Goal: Information Seeking & Learning: Learn about a topic

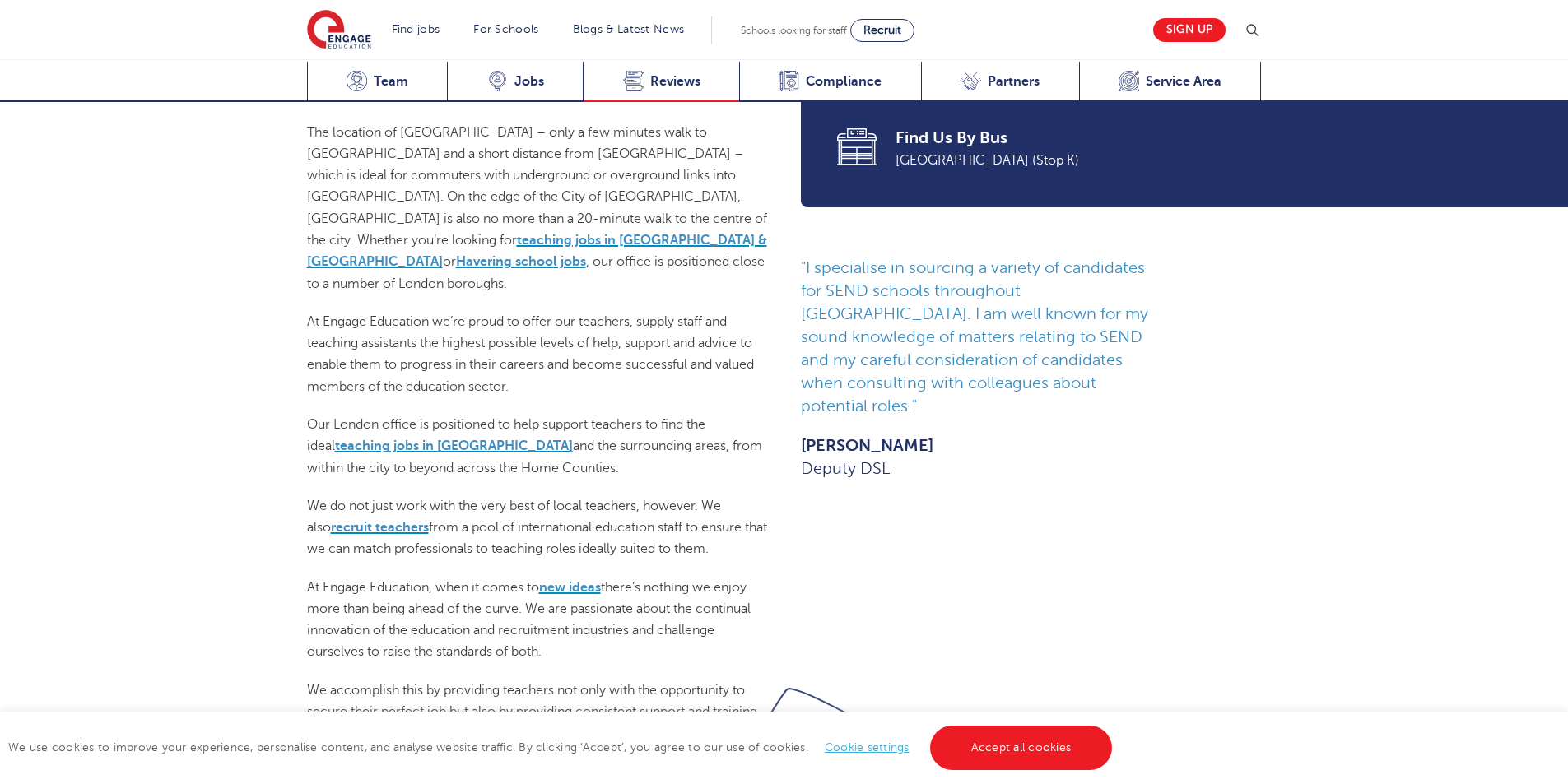
scroll to position [757, 0]
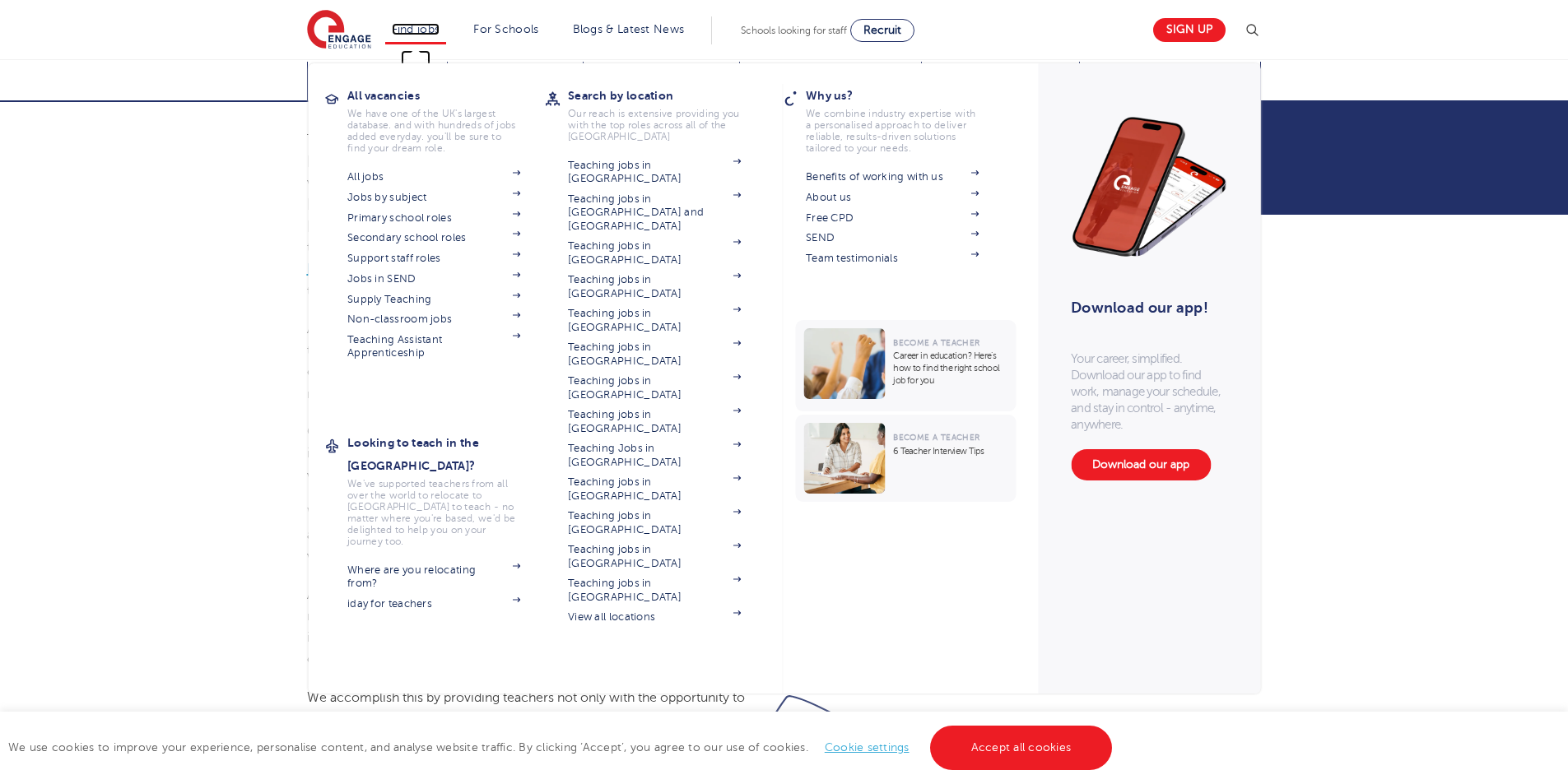
click at [405, 28] on link "Find jobs" at bounding box center [416, 29] width 49 height 12
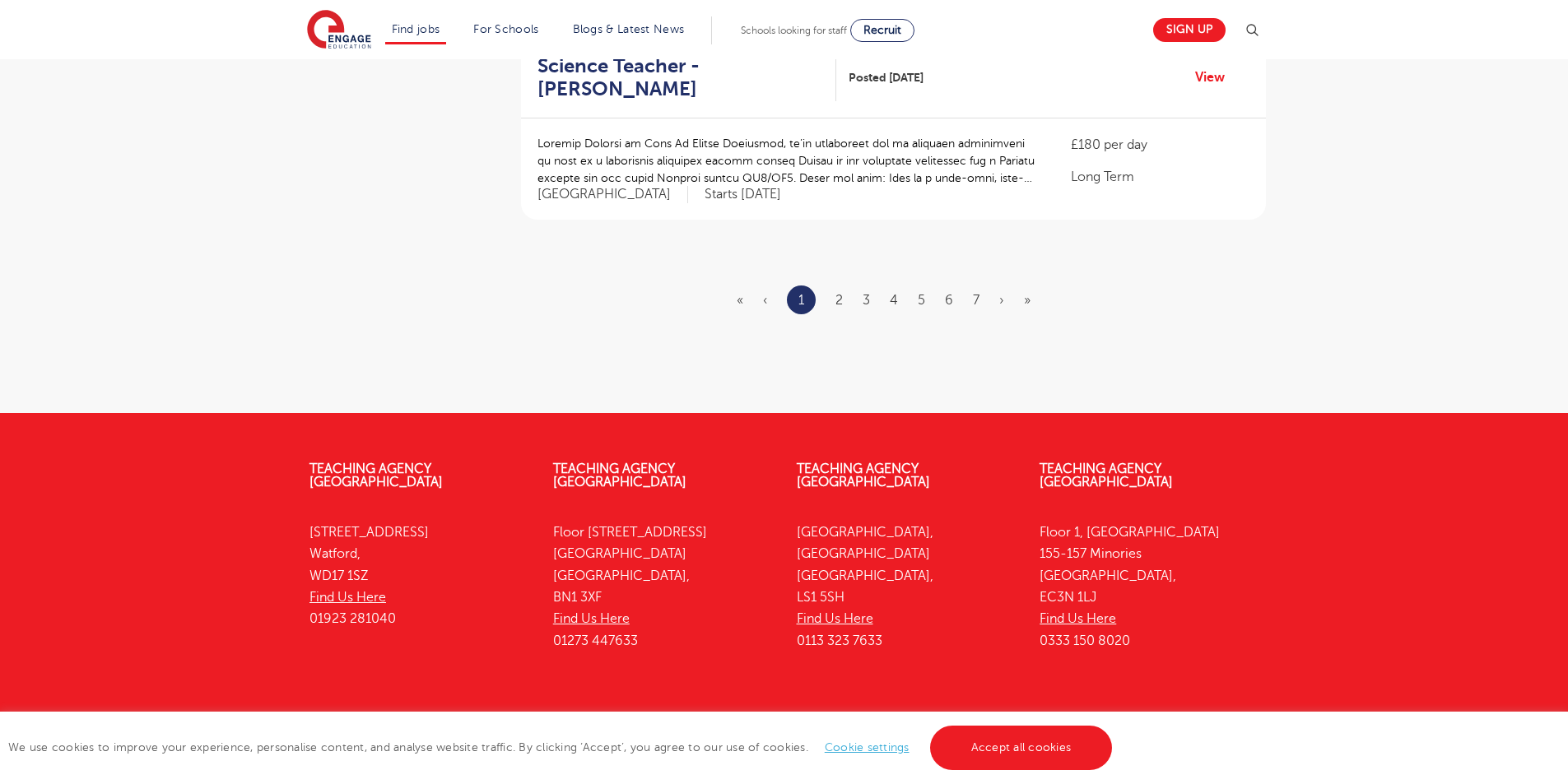
scroll to position [2055, 0]
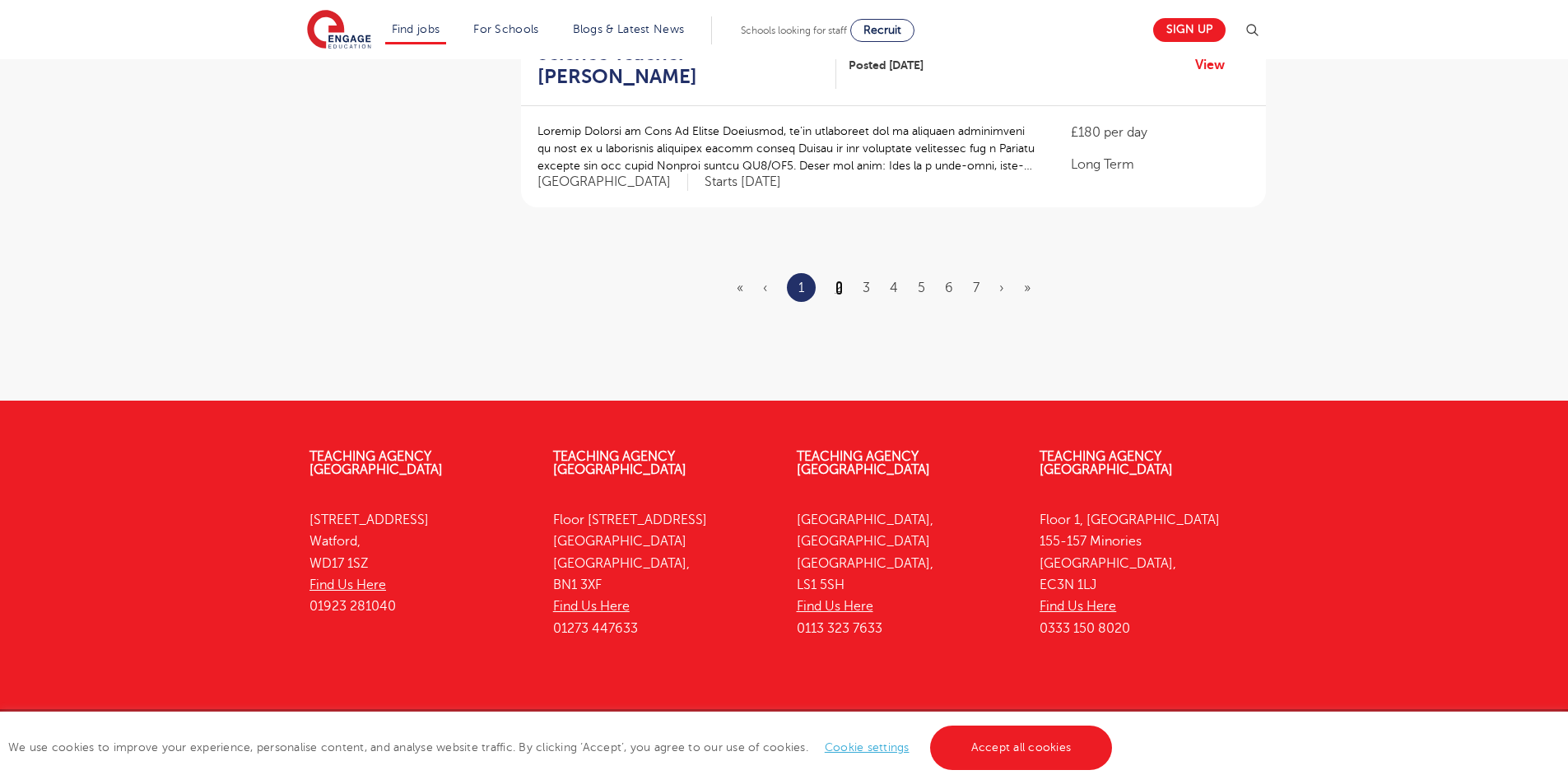
click at [842, 281] on link "2" at bounding box center [839, 288] width 7 height 15
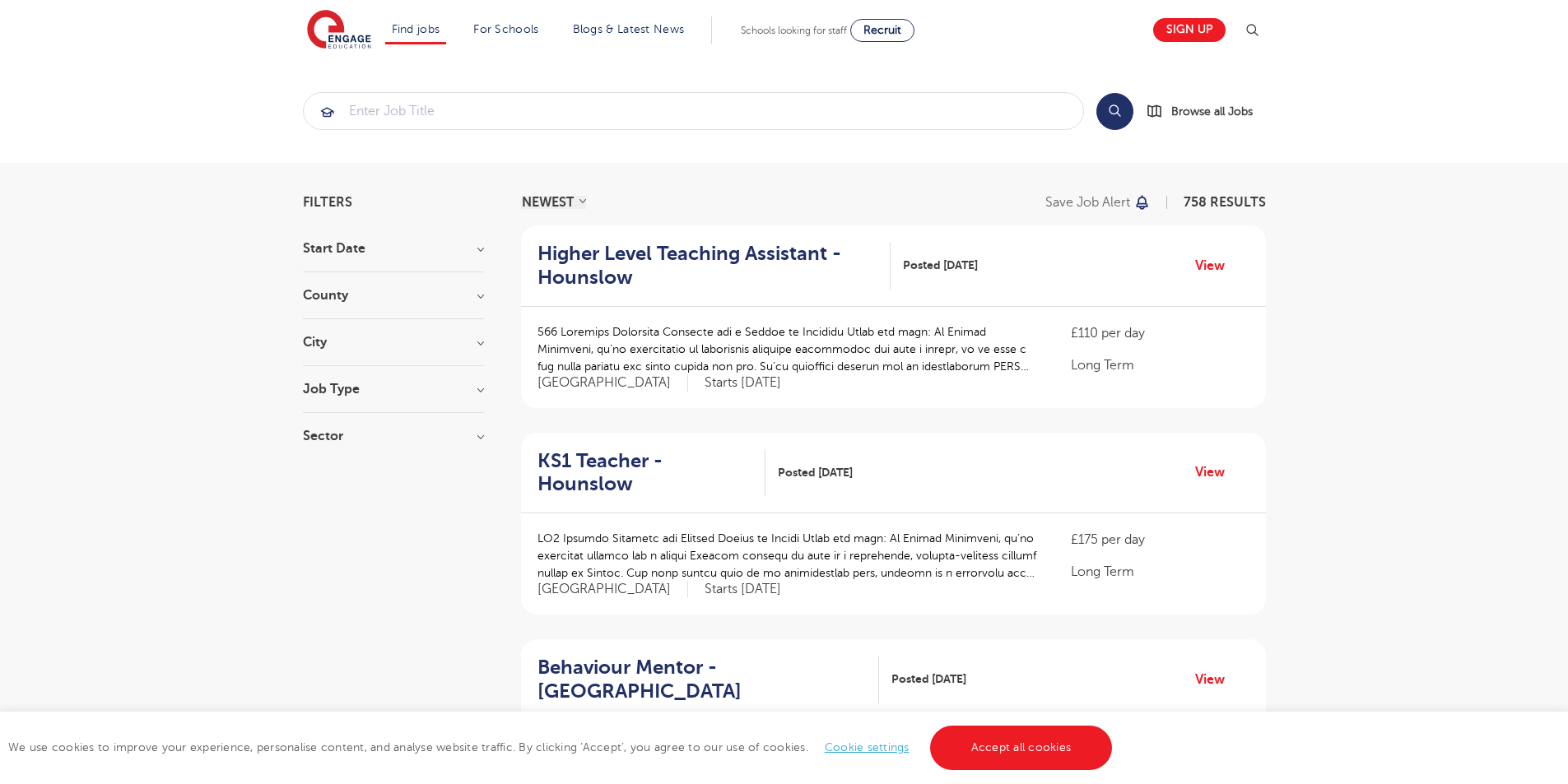
scroll to position [2040, 0]
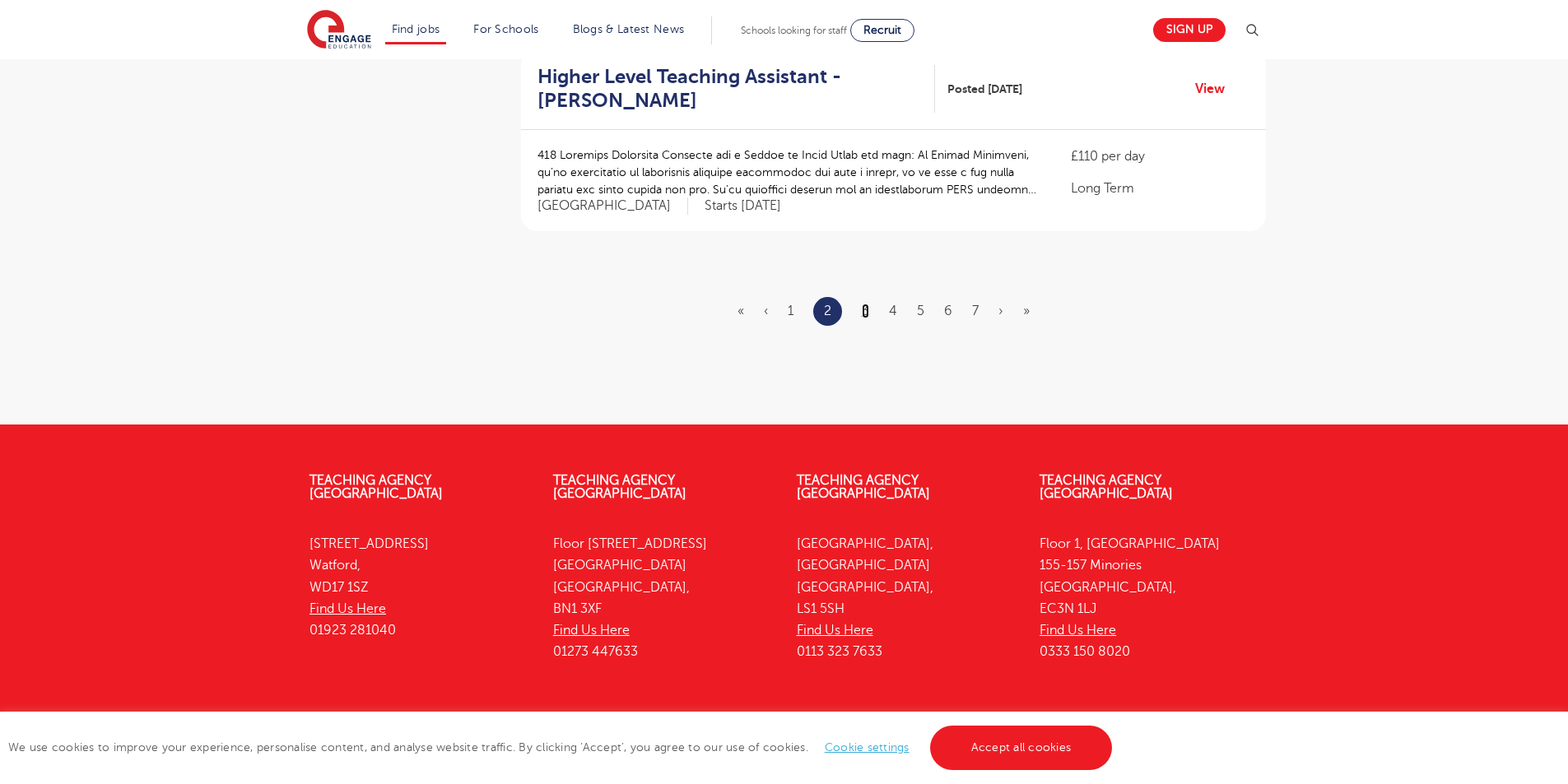
click at [862, 304] on link "3" at bounding box center [865, 311] width 7 height 15
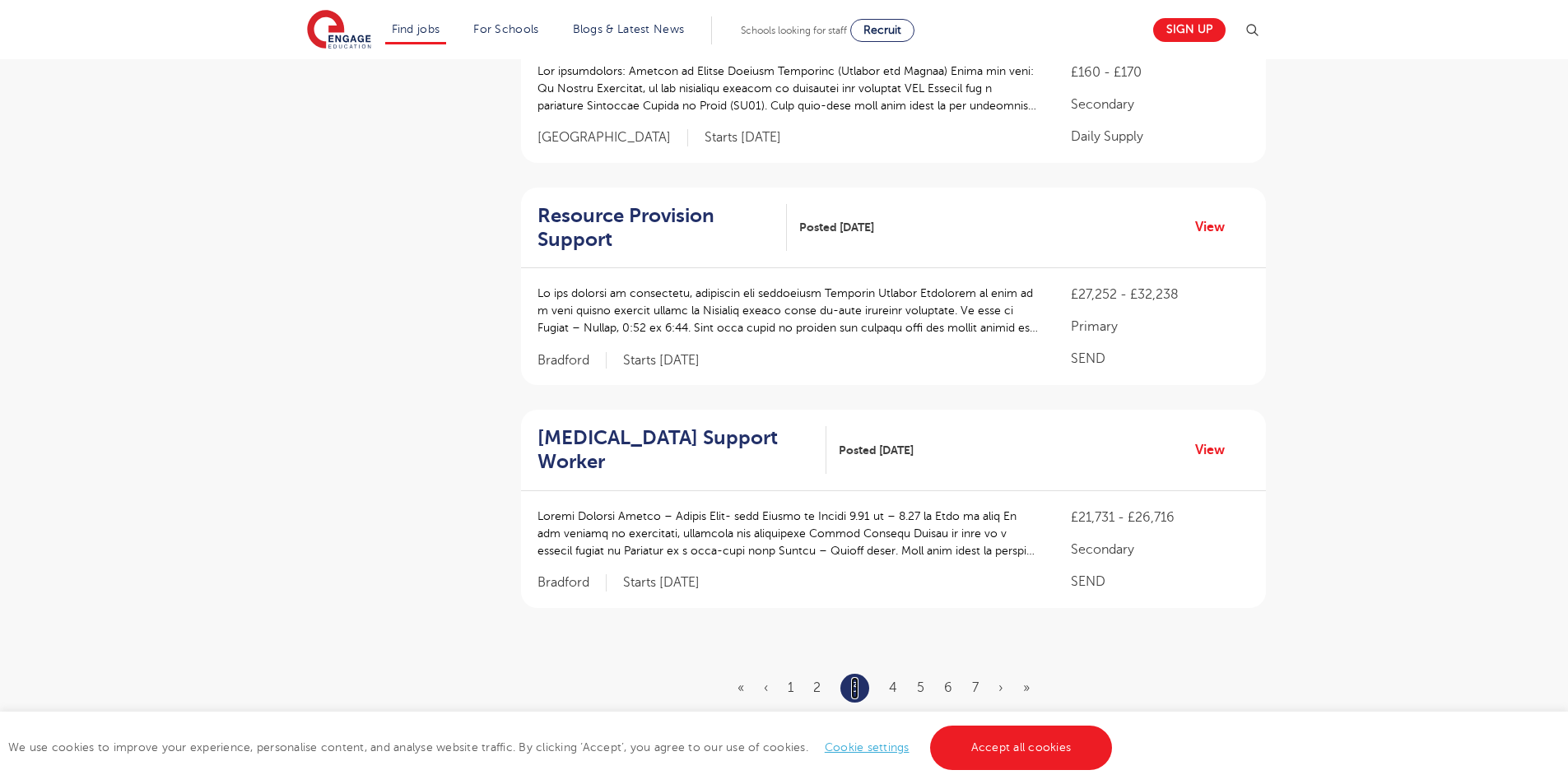
scroll to position [1878, 0]
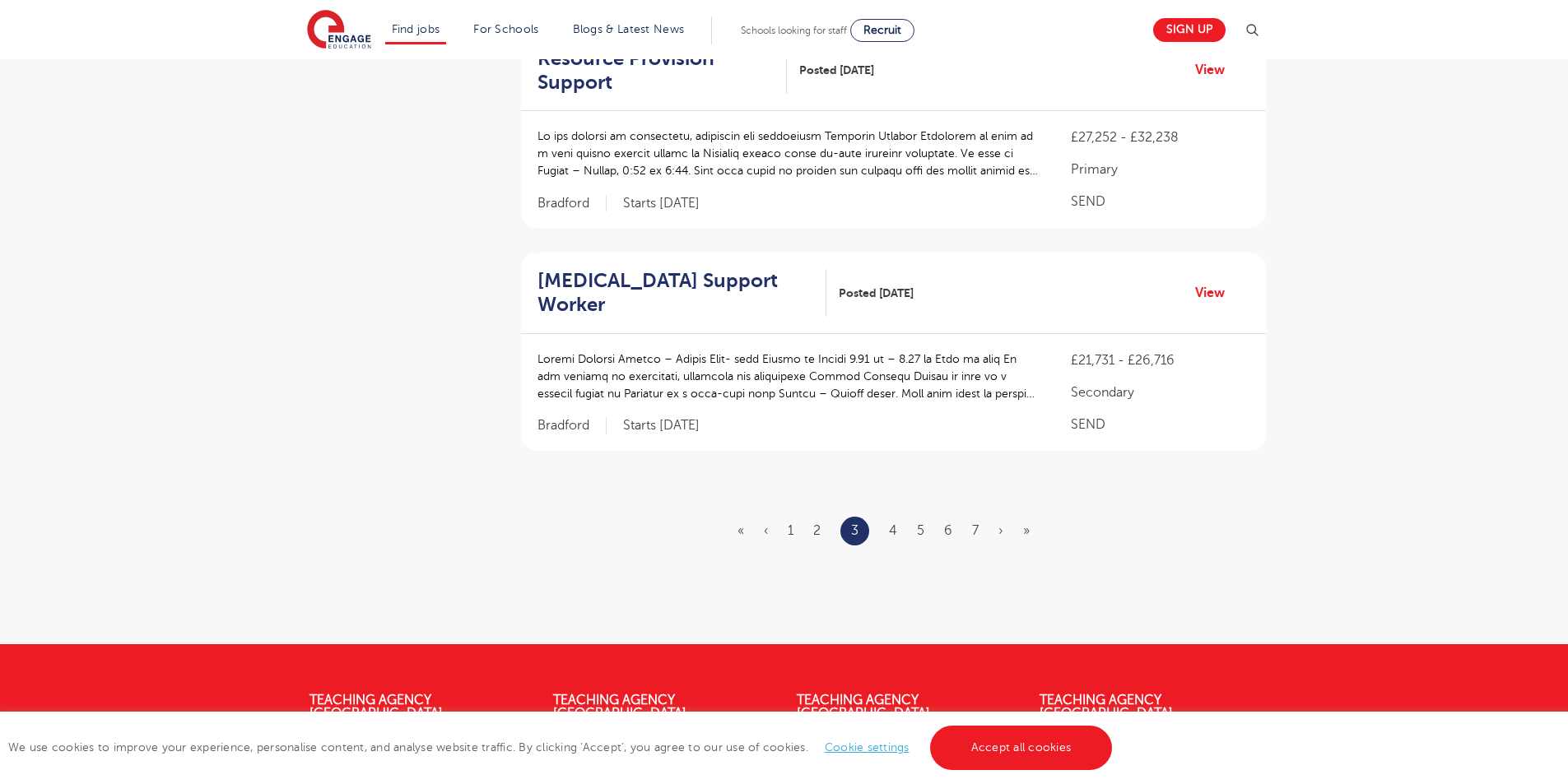
click at [884, 516] on ul "« ‹ 1 2 3 4 5 6 7 › »" at bounding box center [893, 531] width 312 height 28
click at [889, 516] on ul "« ‹ 1 2 3 4 5 6 7 › »" at bounding box center [893, 531] width 312 height 28
click at [890, 524] on link "4" at bounding box center [893, 531] width 8 height 15
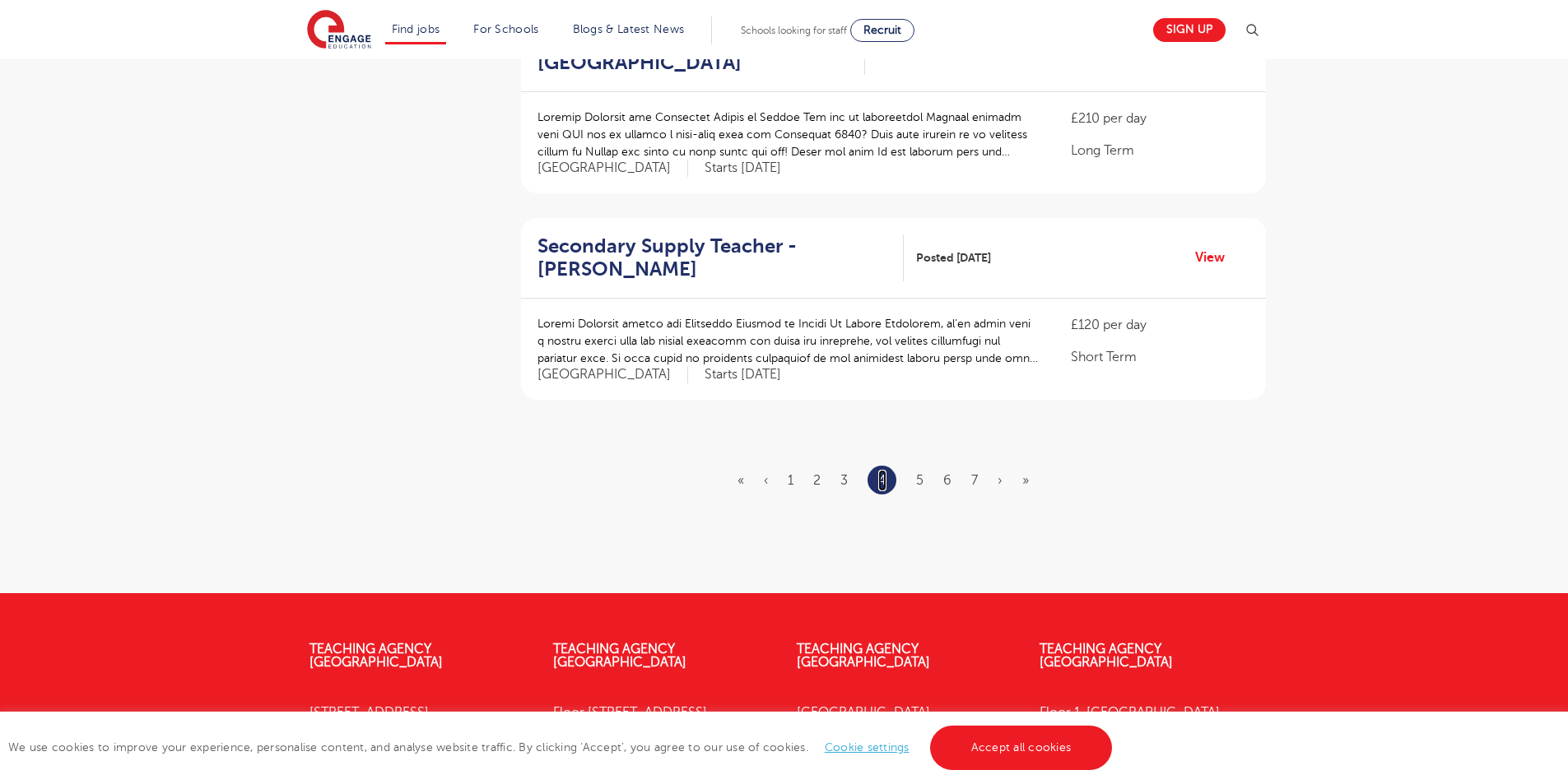
scroll to position [0, 0]
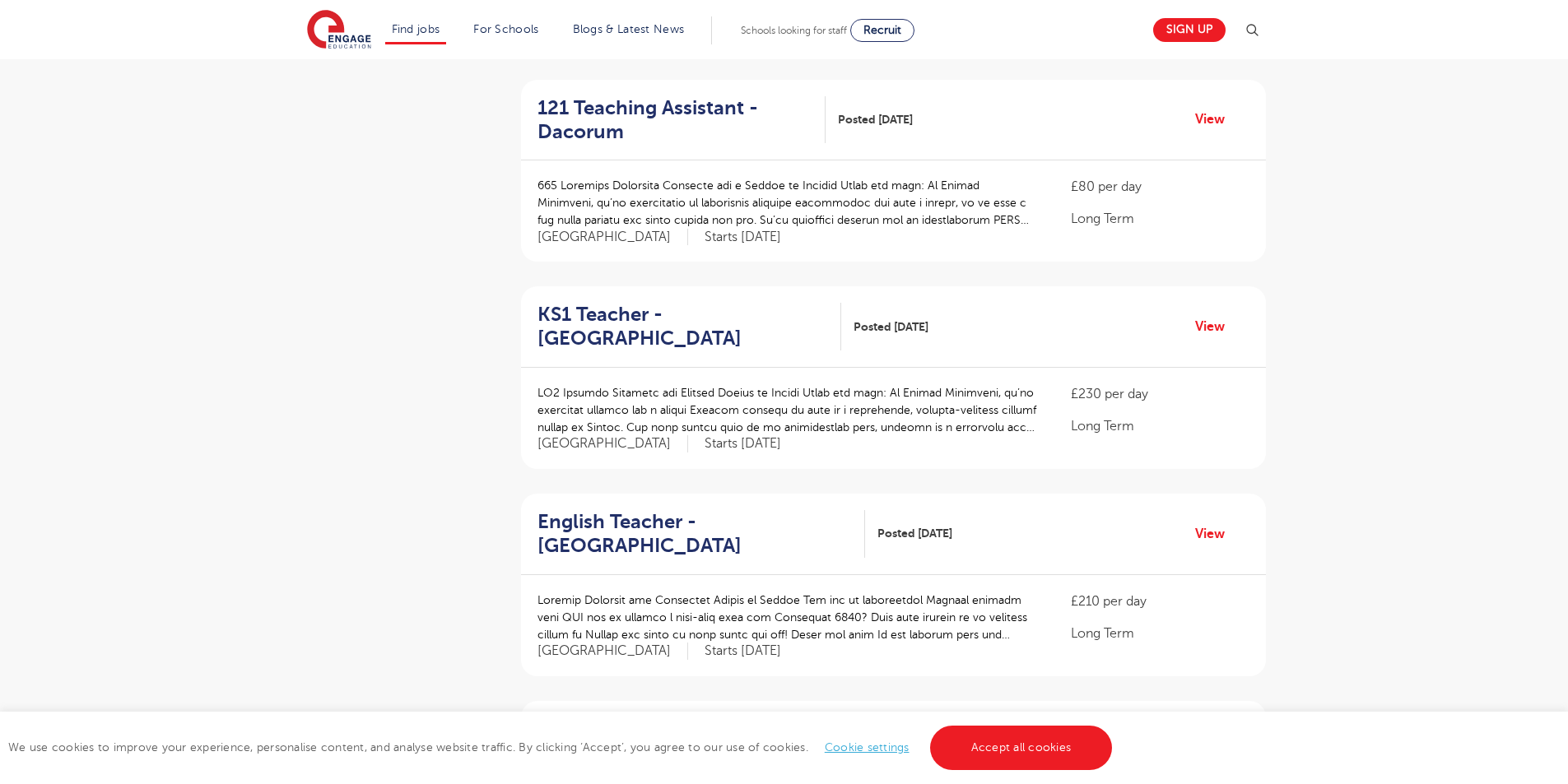
scroll to position [1703, 0]
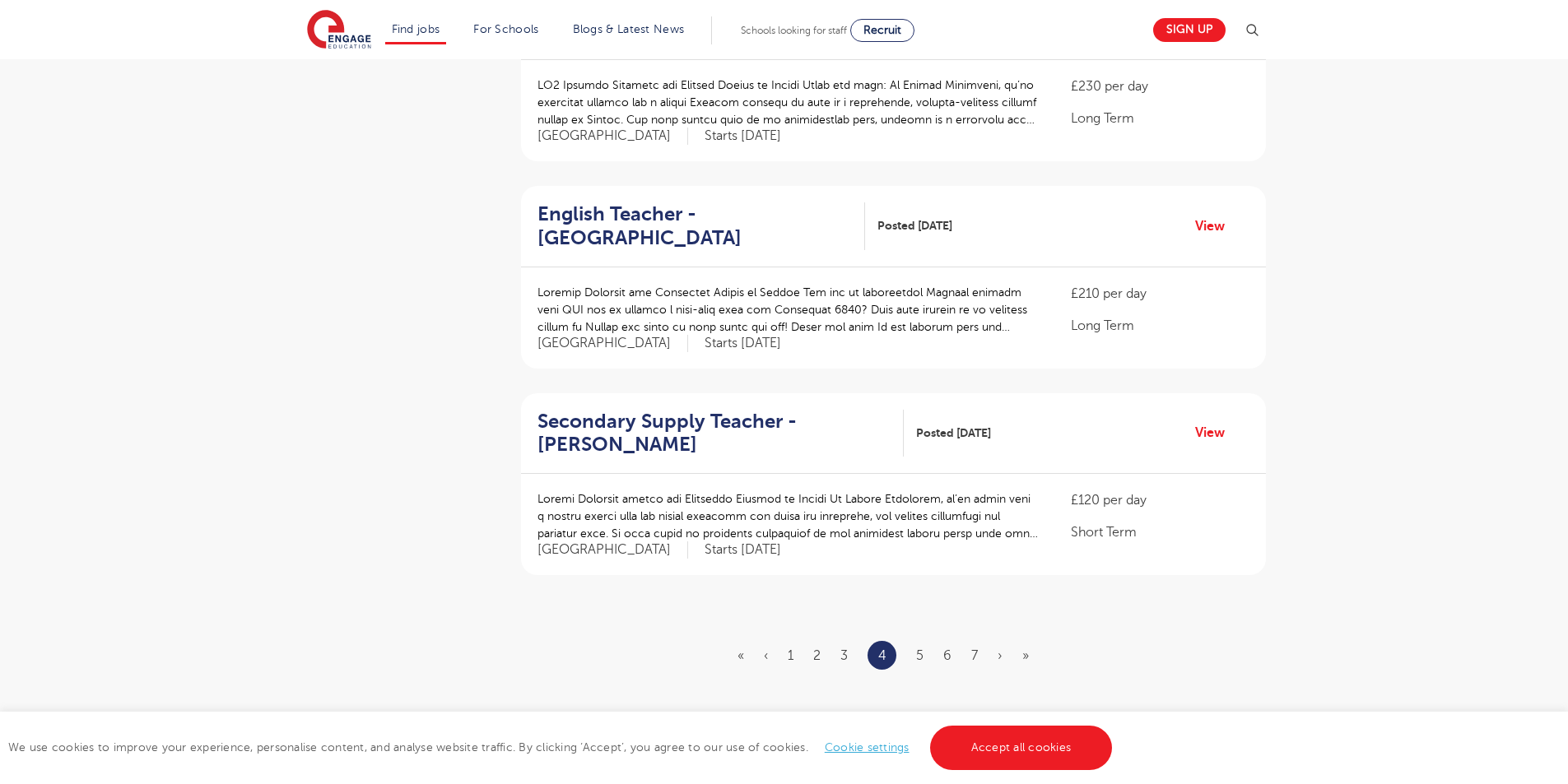
click at [920, 645] on li "5" at bounding box center [920, 656] width 7 height 21
click at [924, 641] on ul "« ‹ 1 2 3 4 5 6 7 › »" at bounding box center [893, 655] width 311 height 28
click at [921, 648] on link "5" at bounding box center [920, 655] width 7 height 15
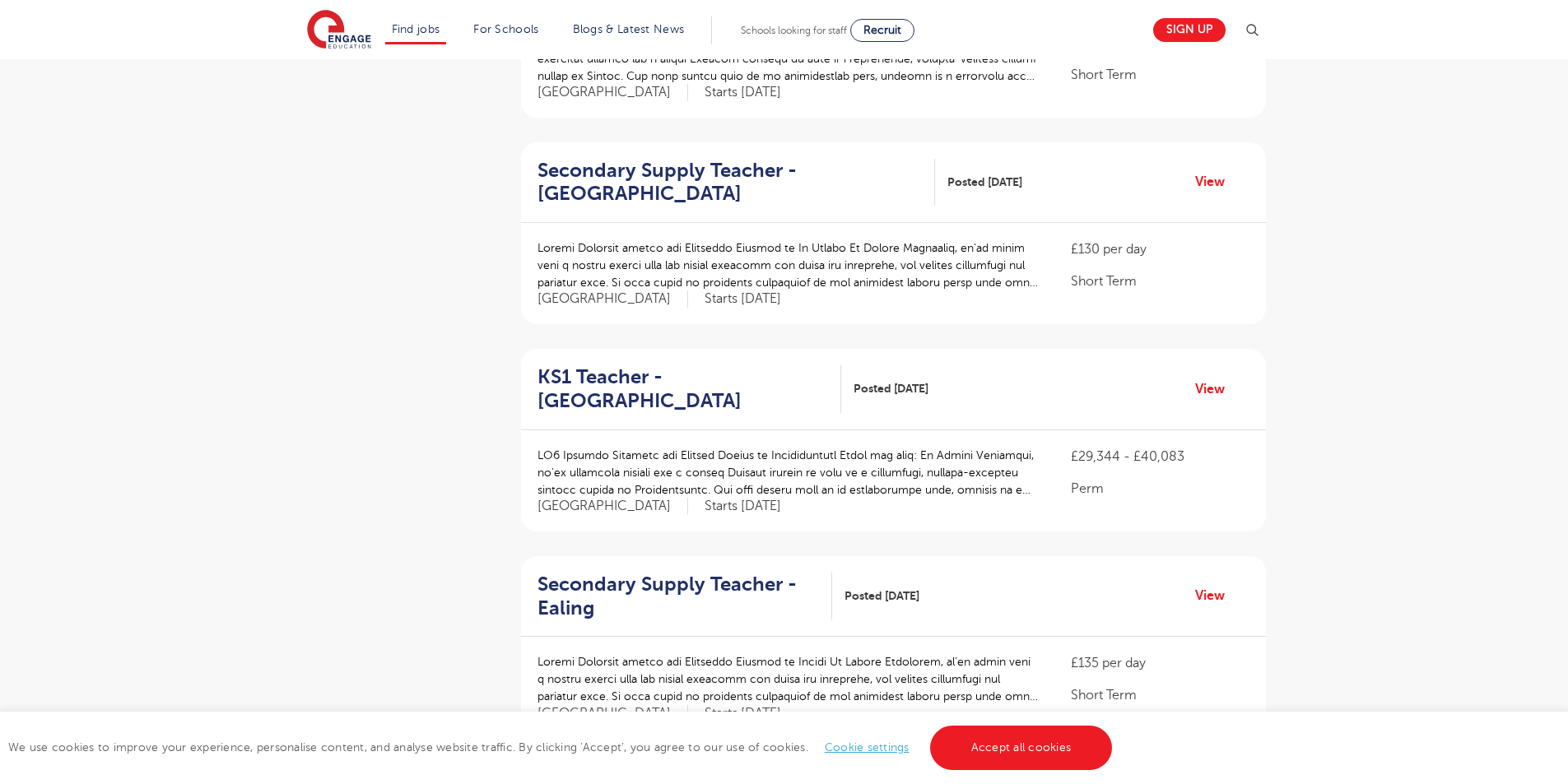
scroll to position [1774, 0]
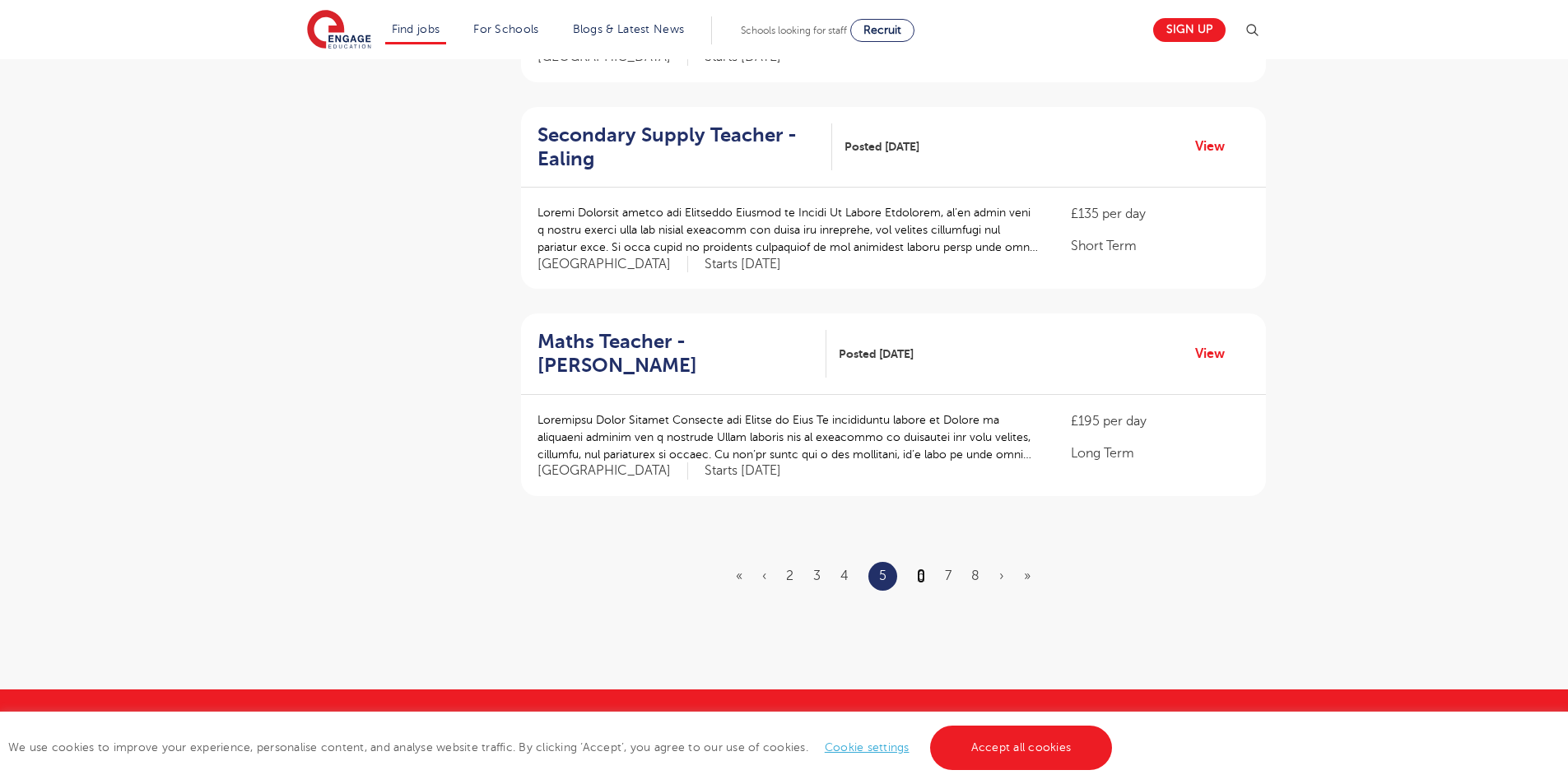
click at [921, 569] on link "6" at bounding box center [921, 576] width 8 height 15
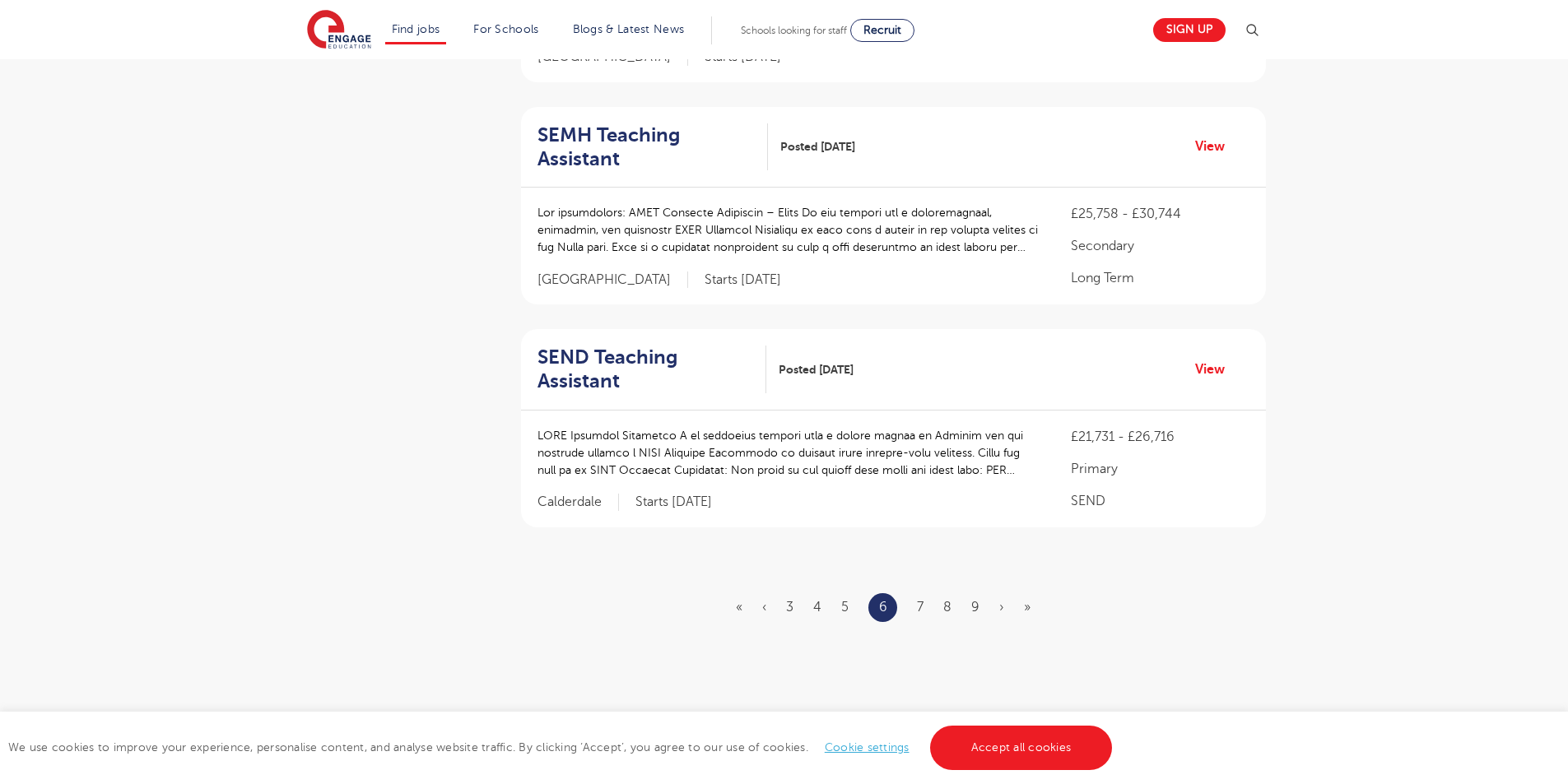
scroll to position [0, 0]
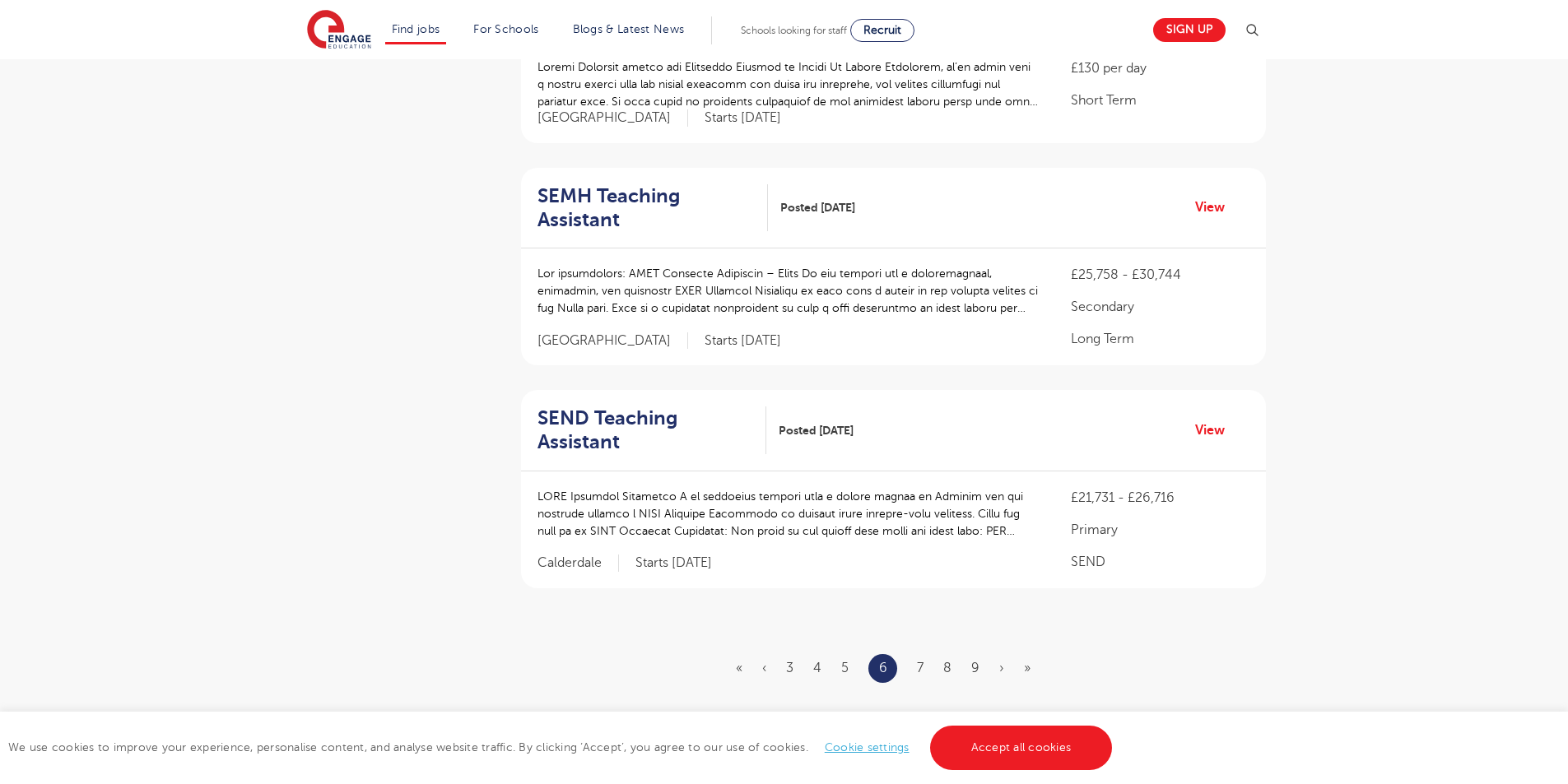
scroll to position [1744, 0]
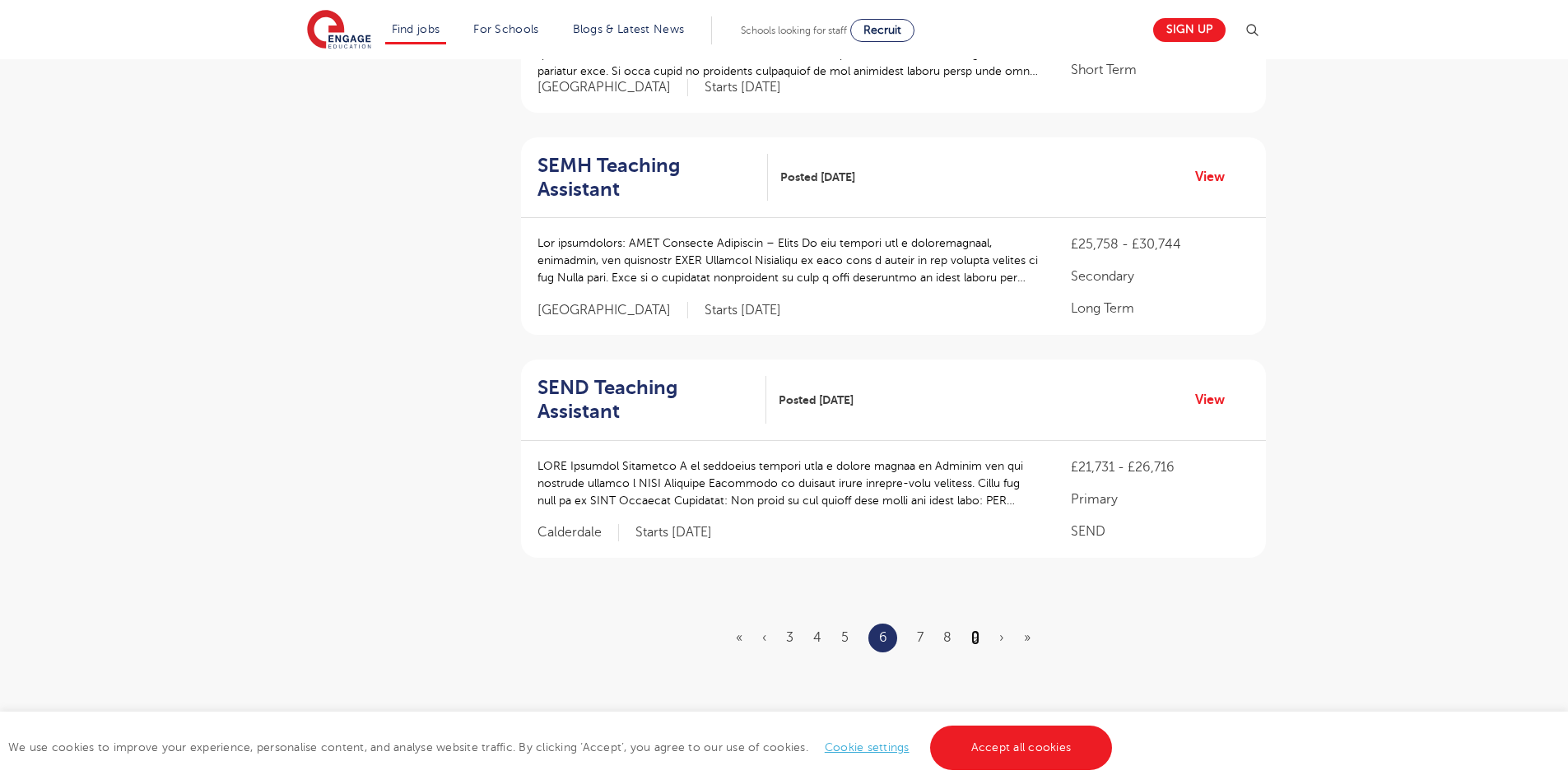
click at [976, 630] on link "9" at bounding box center [975, 637] width 8 height 15
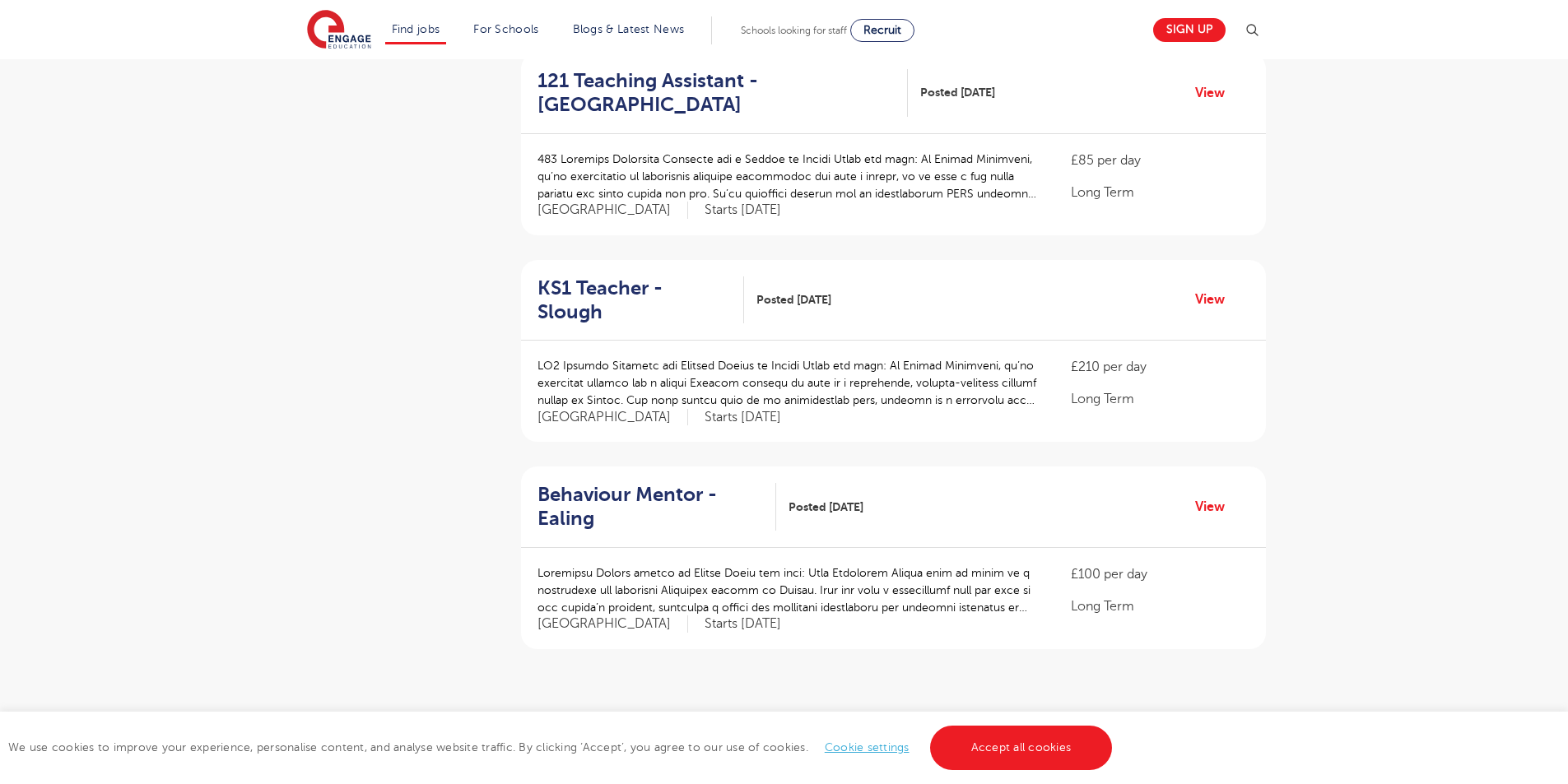
scroll to position [1948, 0]
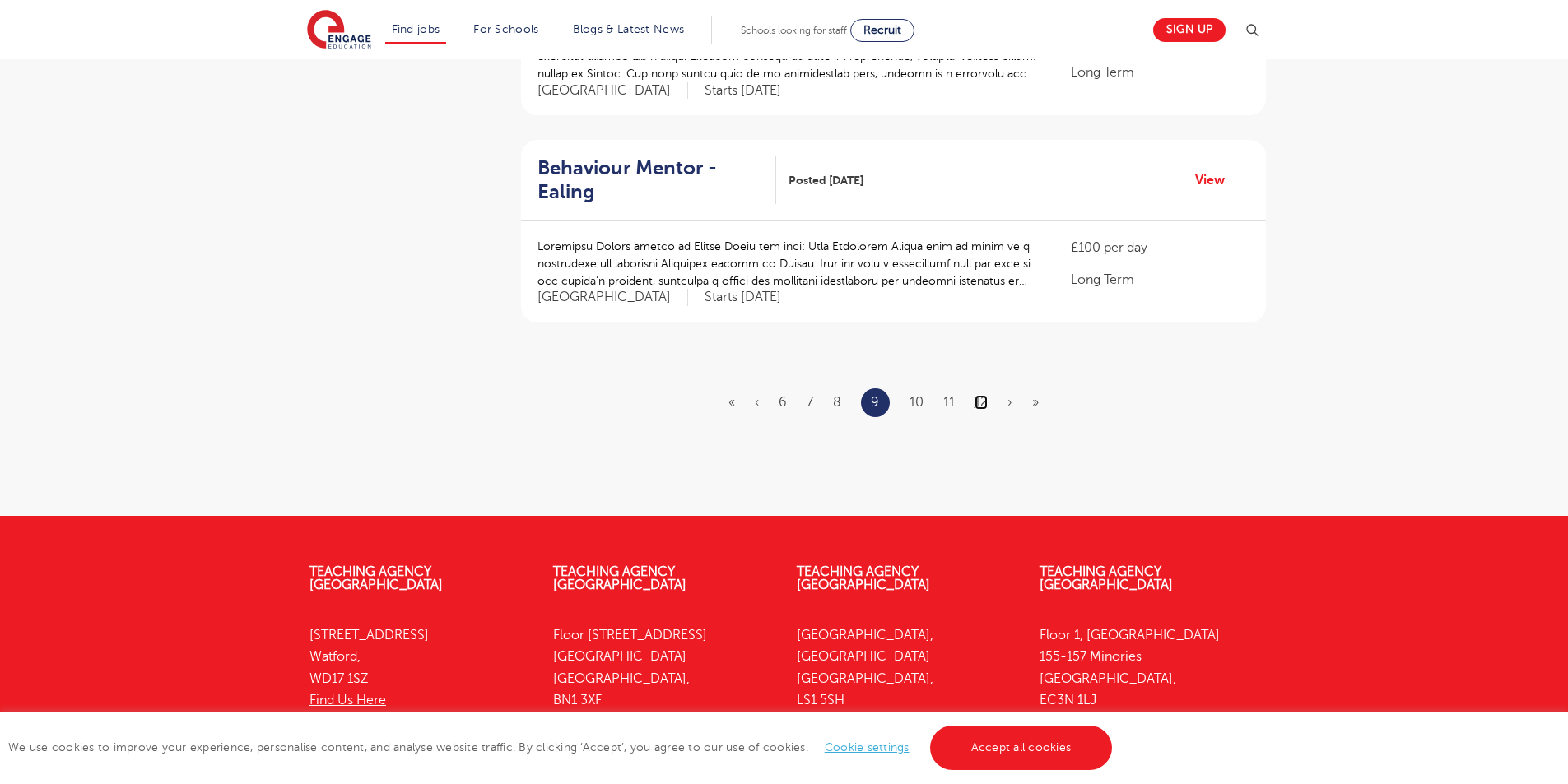
click at [979, 395] on link "12" at bounding box center [981, 402] width 13 height 15
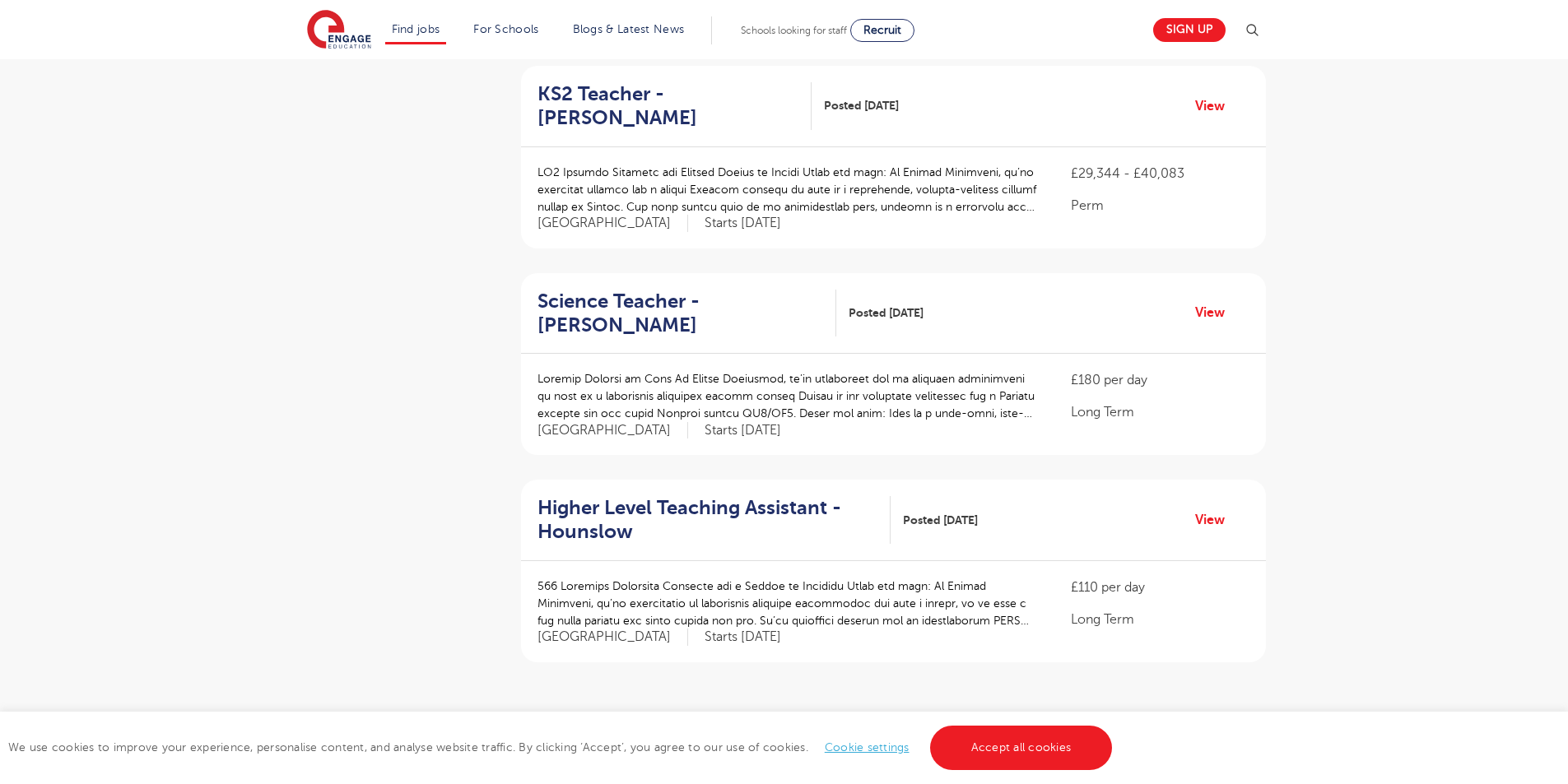
scroll to position [1904, 0]
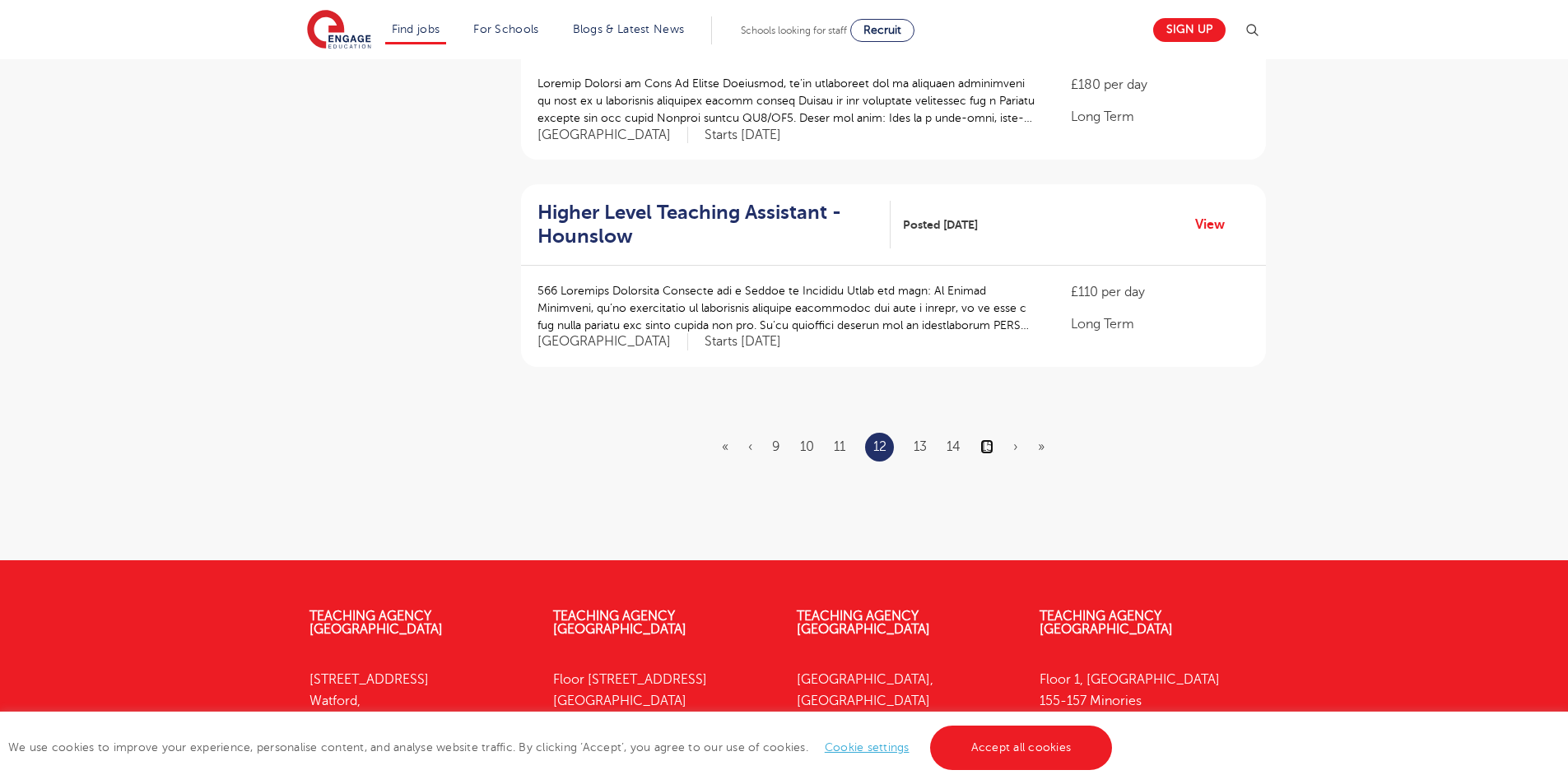
click at [981, 439] on link "15" at bounding box center [986, 446] width 13 height 15
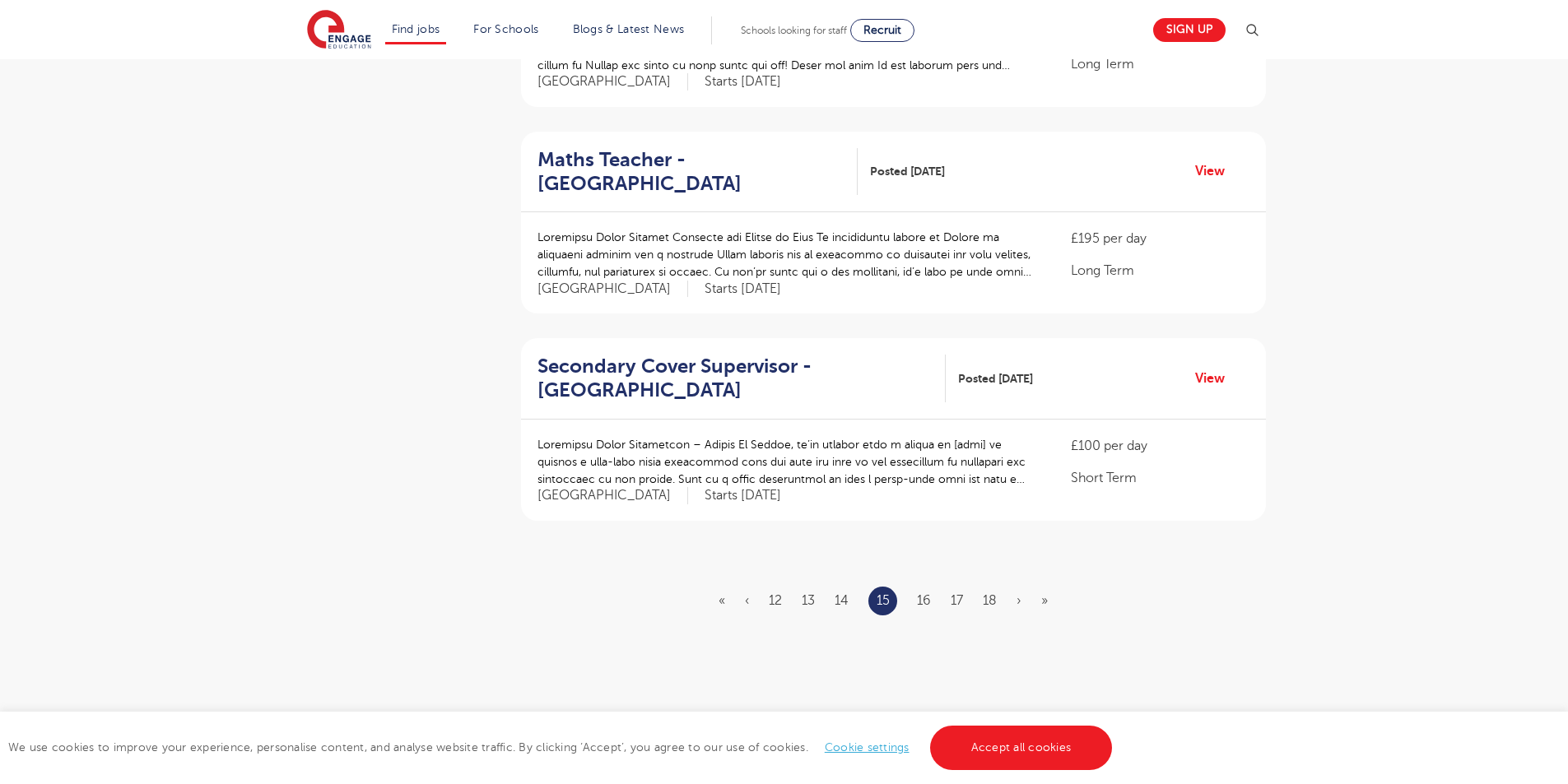
scroll to position [2016, 0]
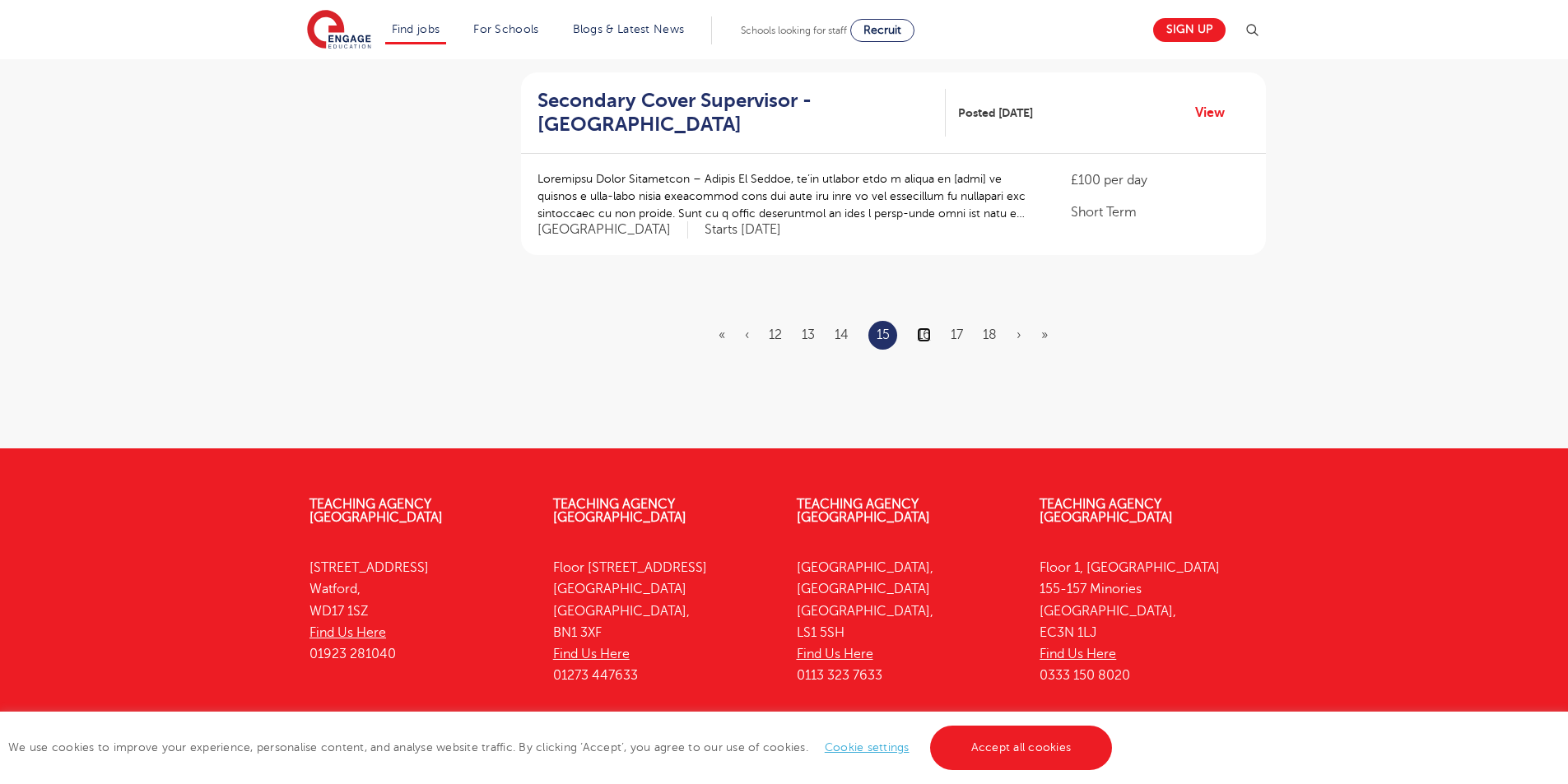
click at [929, 327] on link "16" at bounding box center [924, 334] width 14 height 15
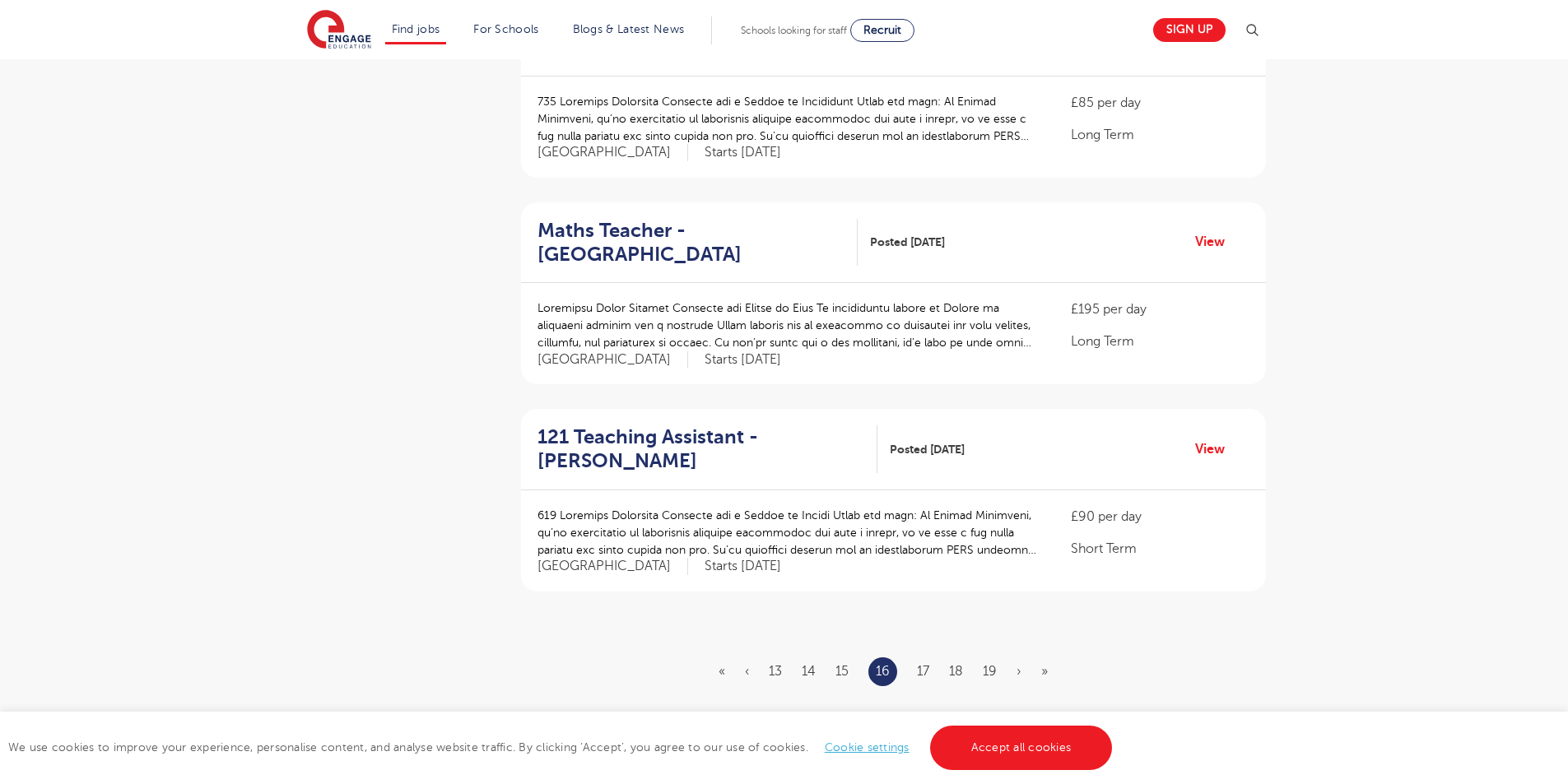
scroll to position [1937, 0]
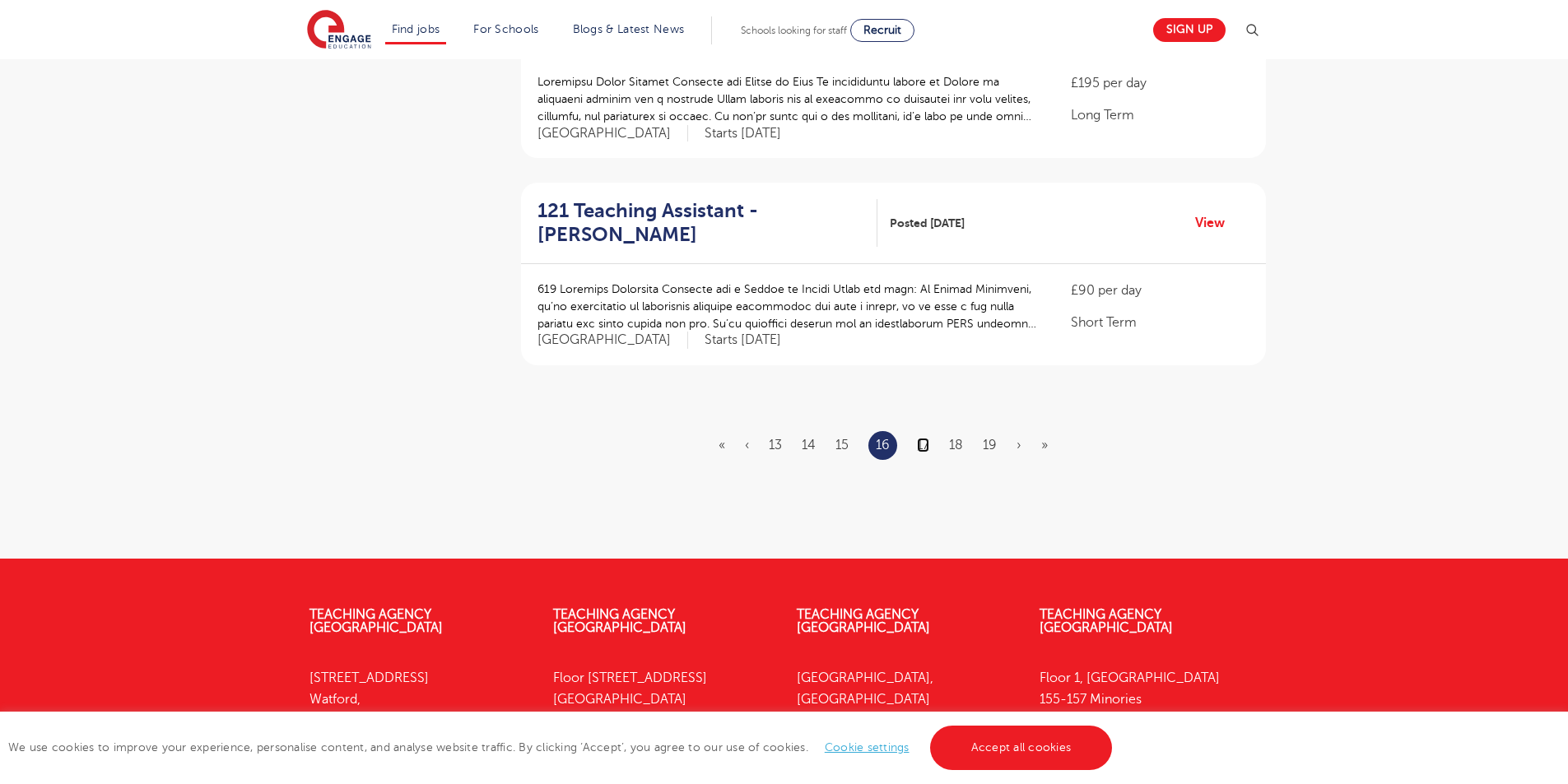
click at [922, 437] on link "17" at bounding box center [923, 444] width 12 height 15
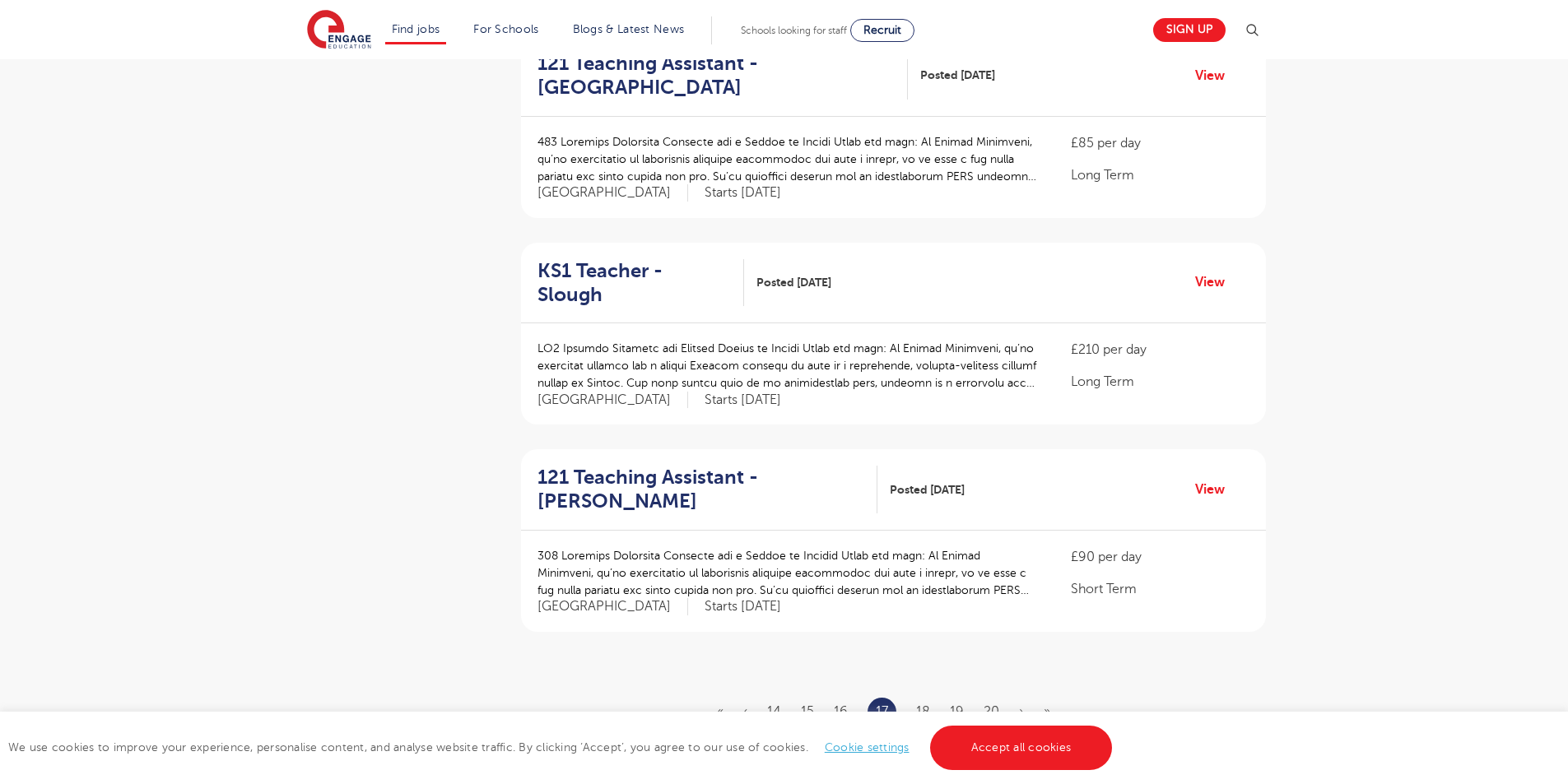
scroll to position [1953, 0]
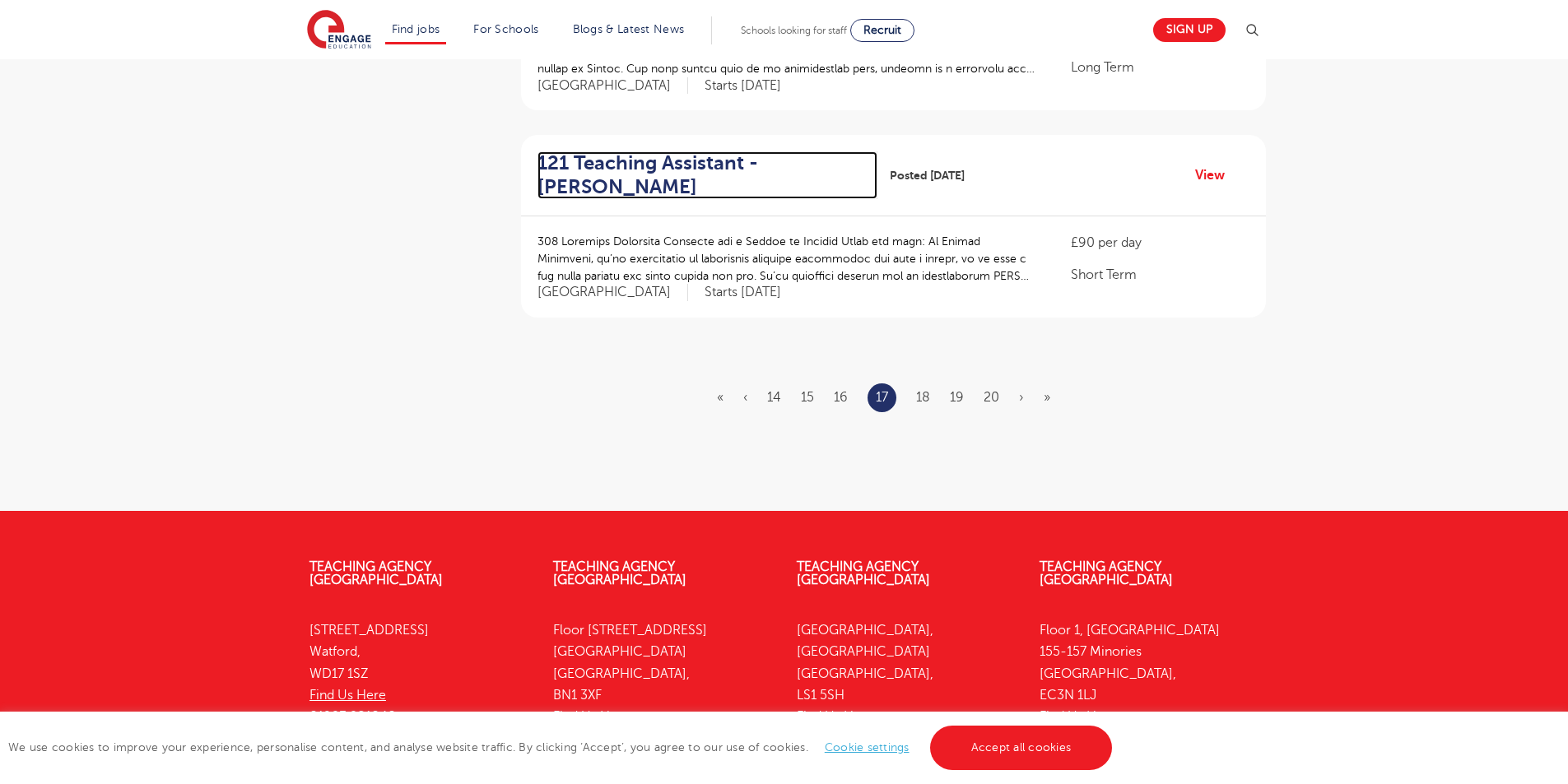
click at [655, 151] on h2 "121 Teaching Assistant - Hackney" at bounding box center [700, 175] width 326 height 48
click at [982, 383] on ul "« ‹ 14 15 16 17 18 19 20 › »" at bounding box center [893, 397] width 353 height 28
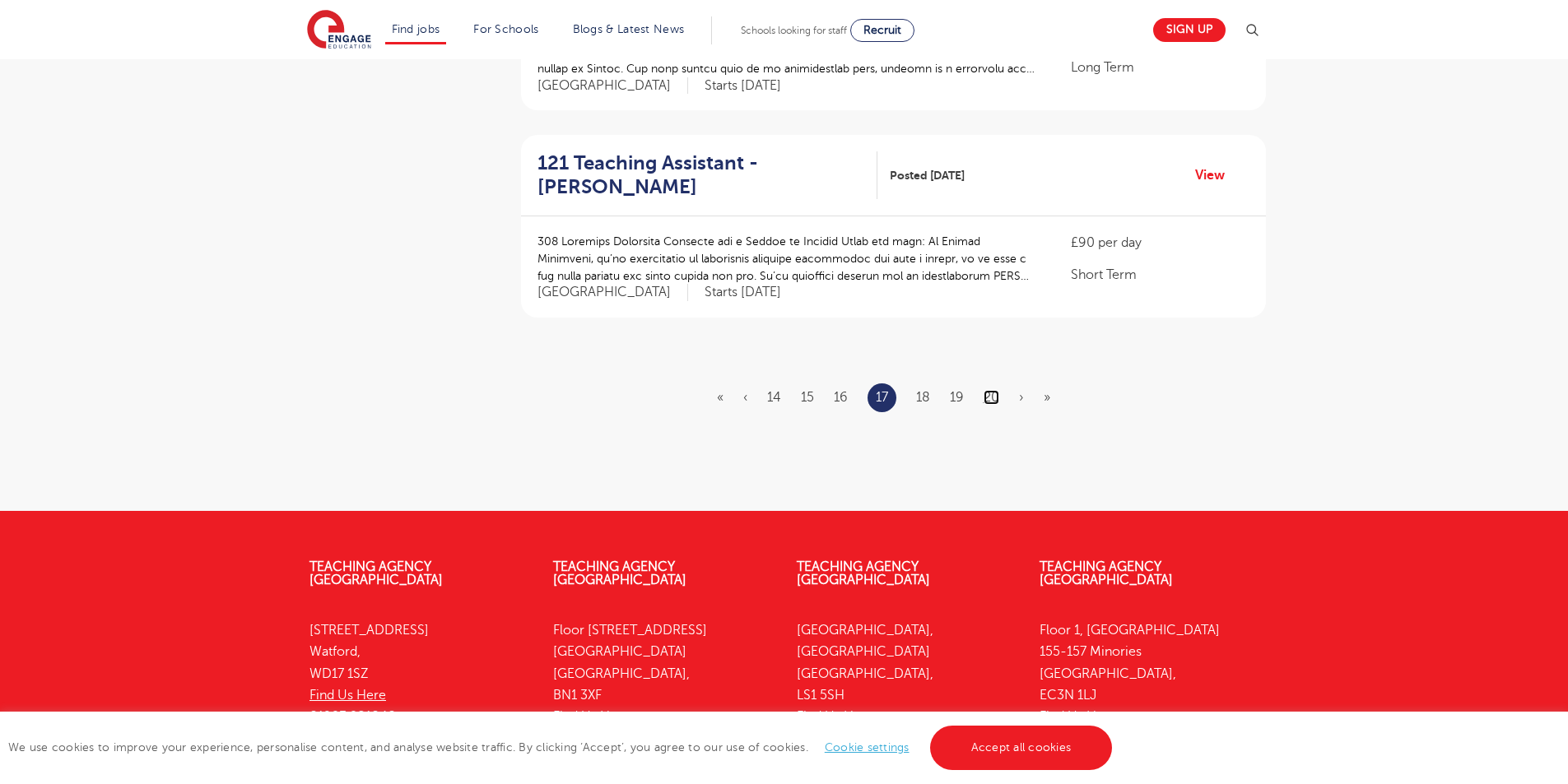
click at [986, 390] on link "20" at bounding box center [992, 397] width 16 height 15
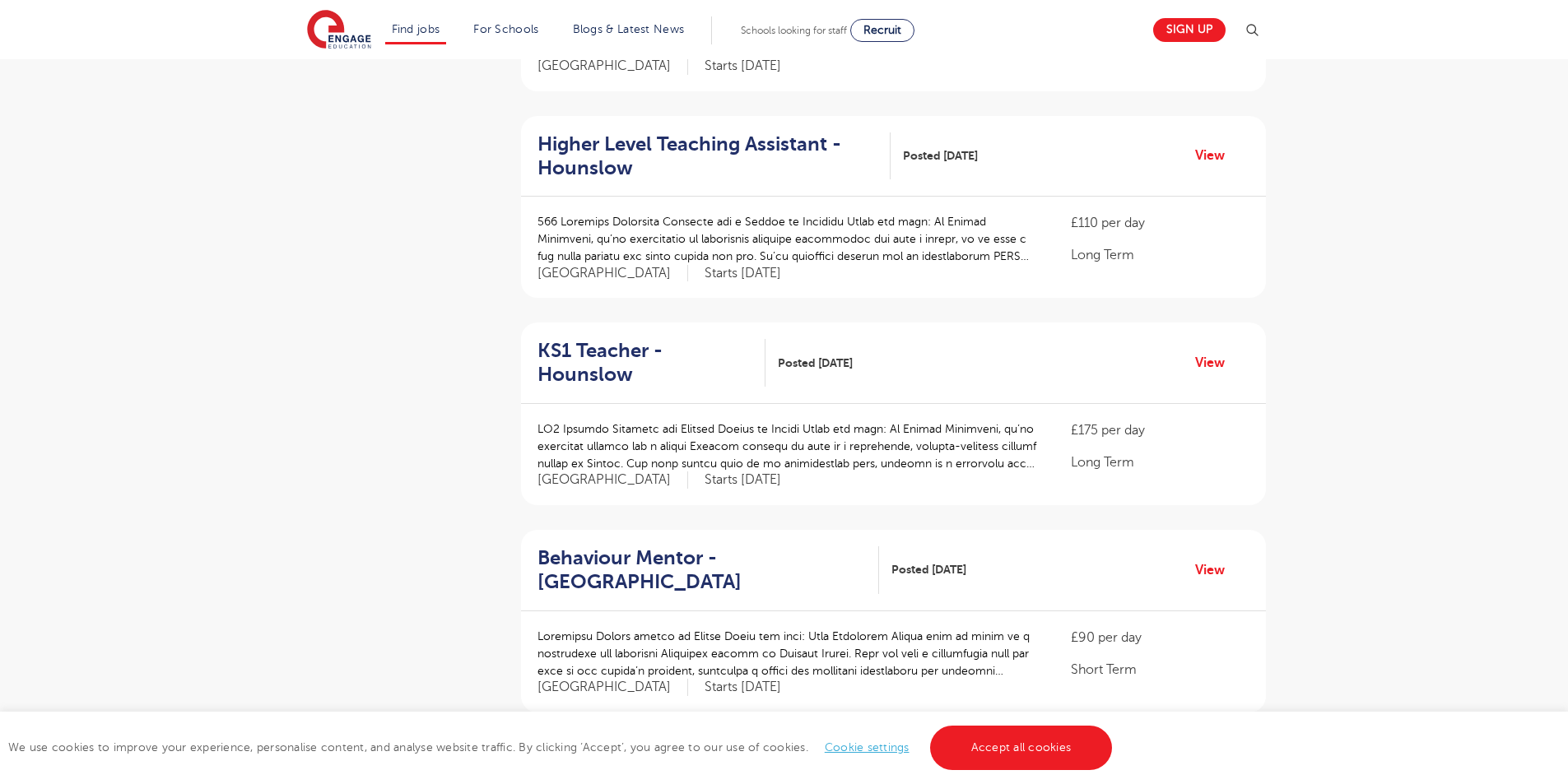
scroll to position [2016, 0]
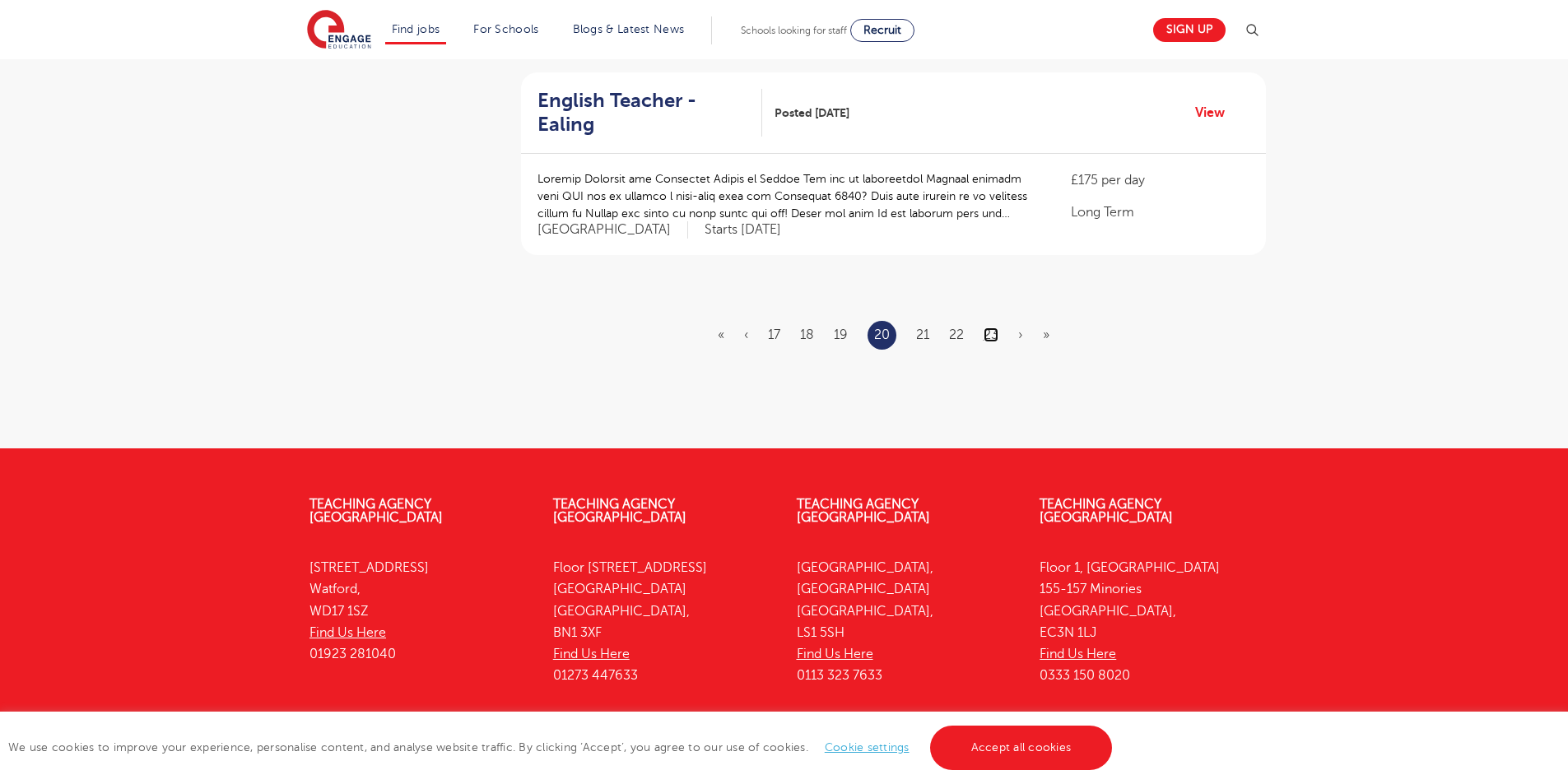
click at [988, 327] on link "23" at bounding box center [991, 334] width 15 height 15
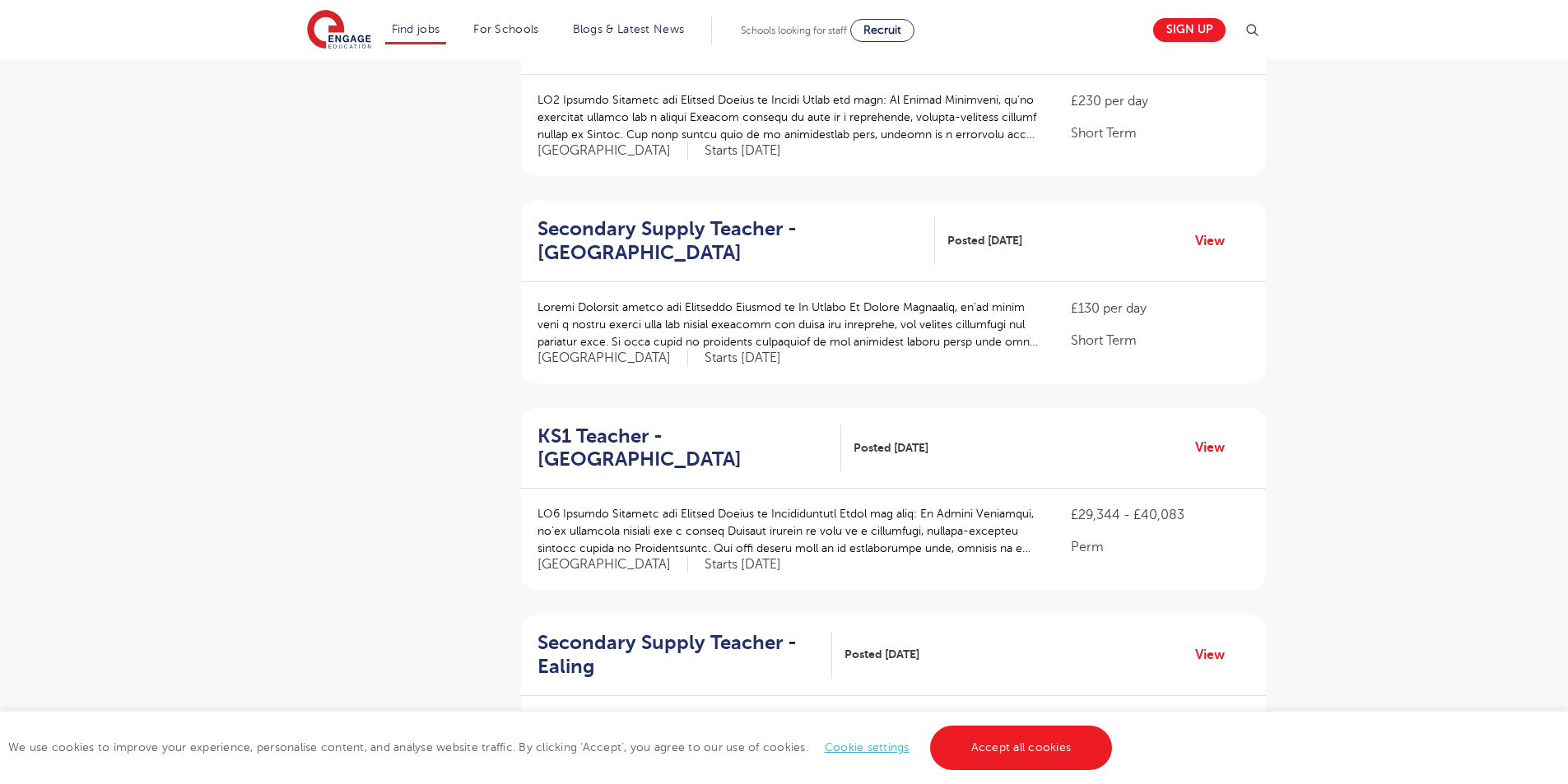
scroll to position [1992, 0]
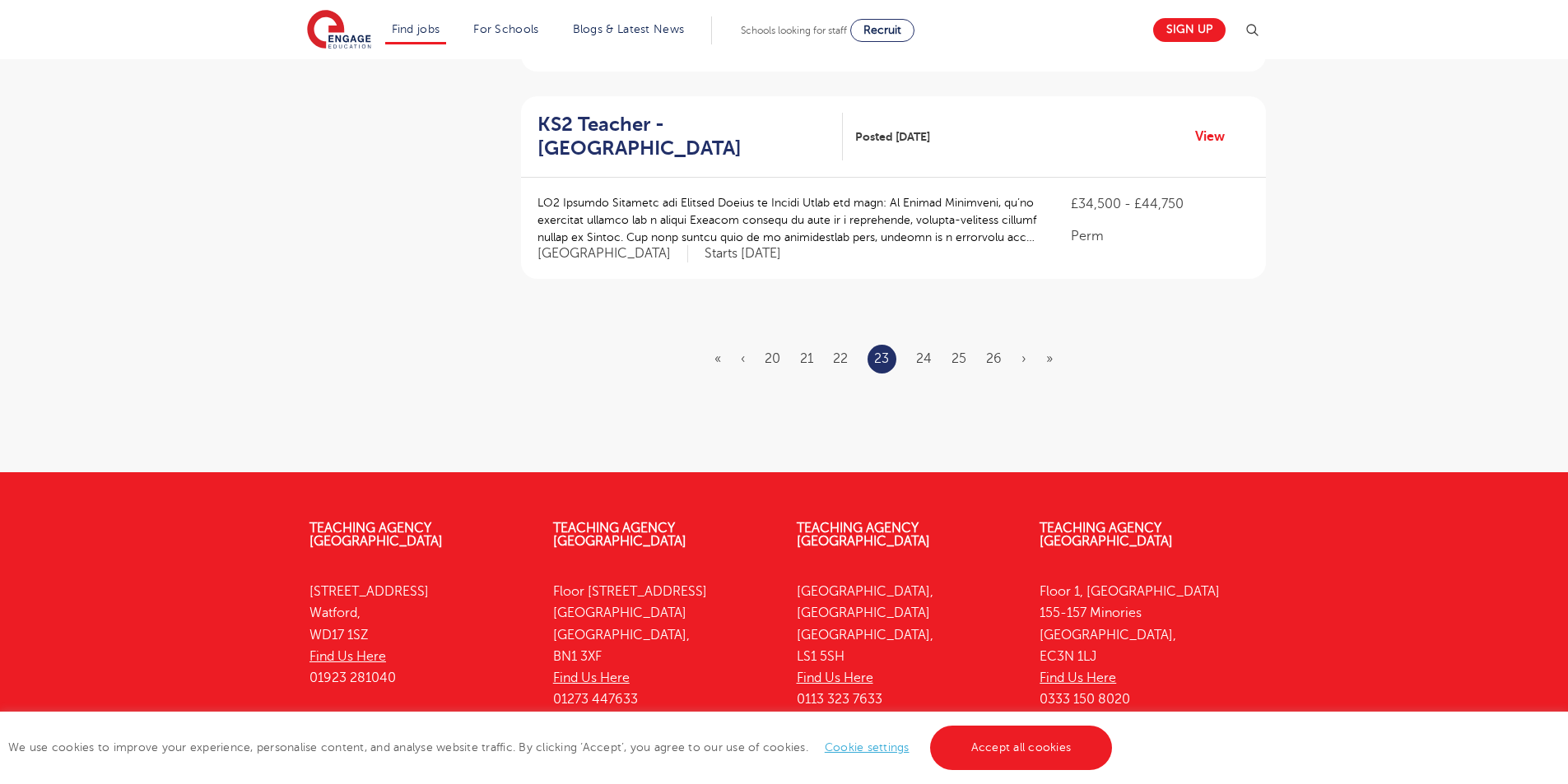
click at [985, 345] on ul "« ‹ 20 21 22 23 24 25 26 › »" at bounding box center [893, 359] width 358 height 28
click at [983, 345] on ul "« ‹ 20 21 22 23 24 25 26 › »" at bounding box center [893, 359] width 358 height 28
click at [991, 351] on link "26" at bounding box center [994, 358] width 16 height 15
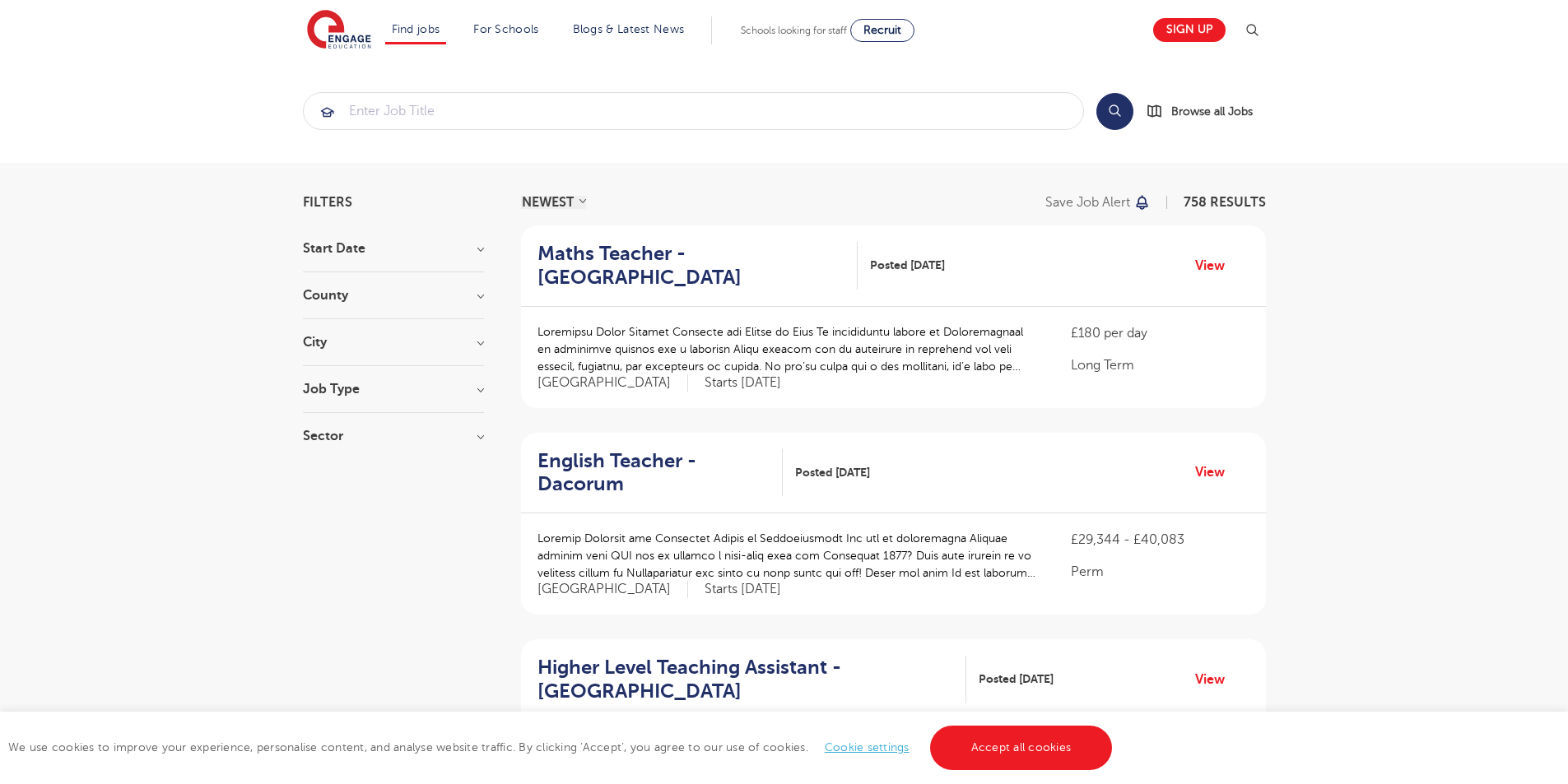
scroll to position [2062, 0]
